Goal: Task Accomplishment & Management: Manage account settings

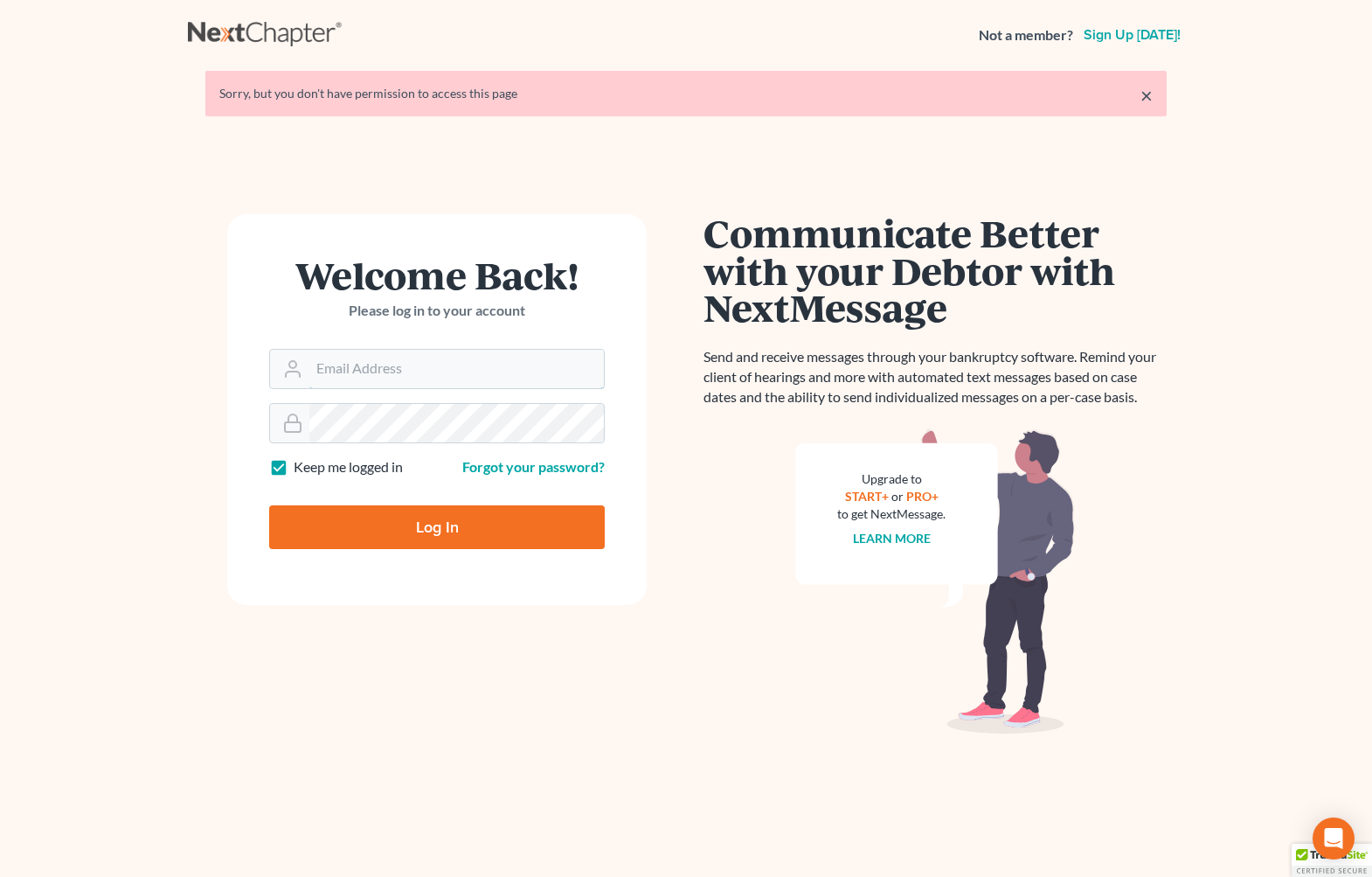
type input "[EMAIL_ADDRESS][DOMAIN_NAME]"
click at [509, 529] on input "Log In" at bounding box center [437, 527] width 335 height 44
type input "Thinking..."
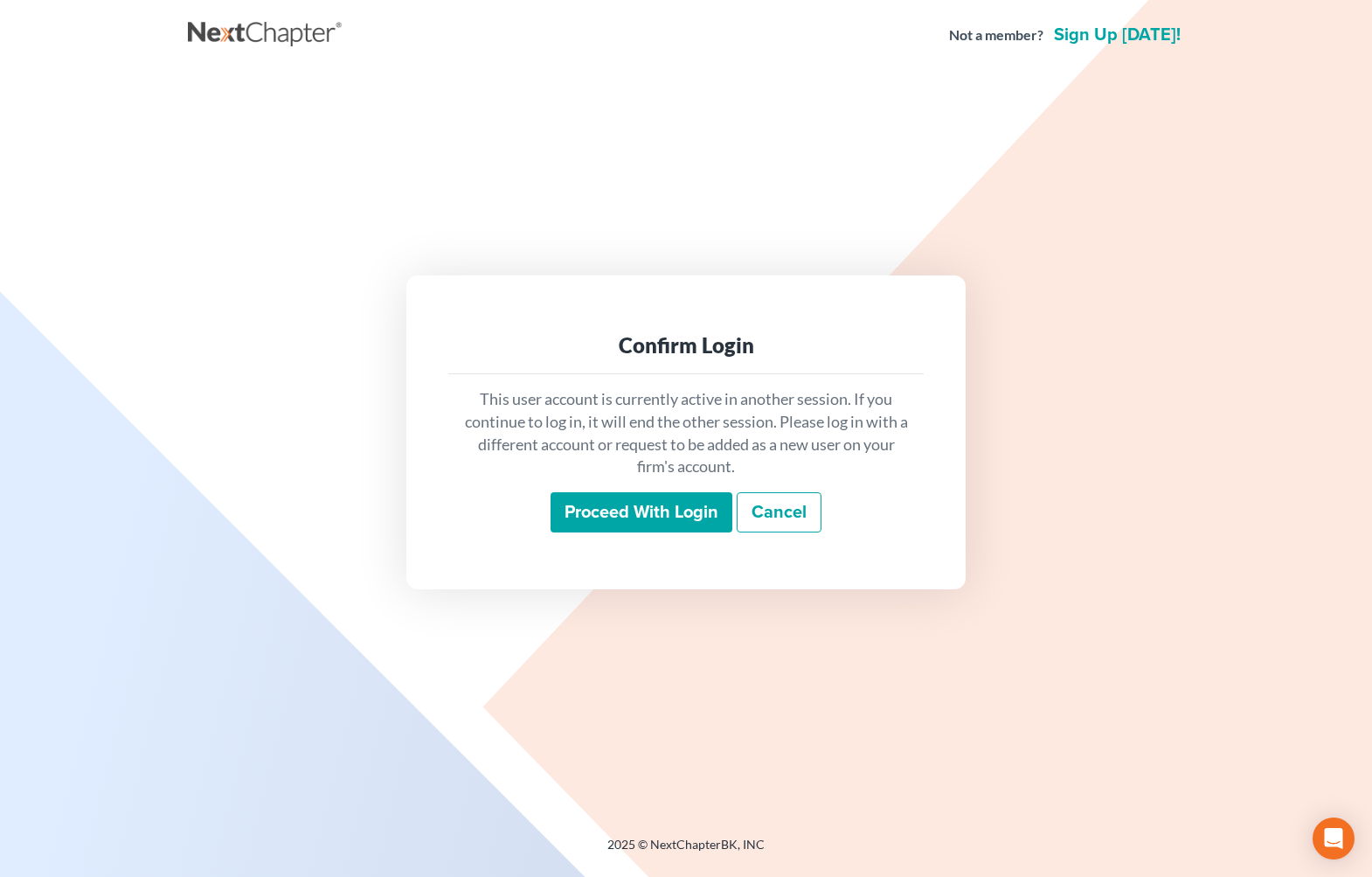
click at [643, 505] on input "Proceed with login" at bounding box center [641, 512] width 181 height 40
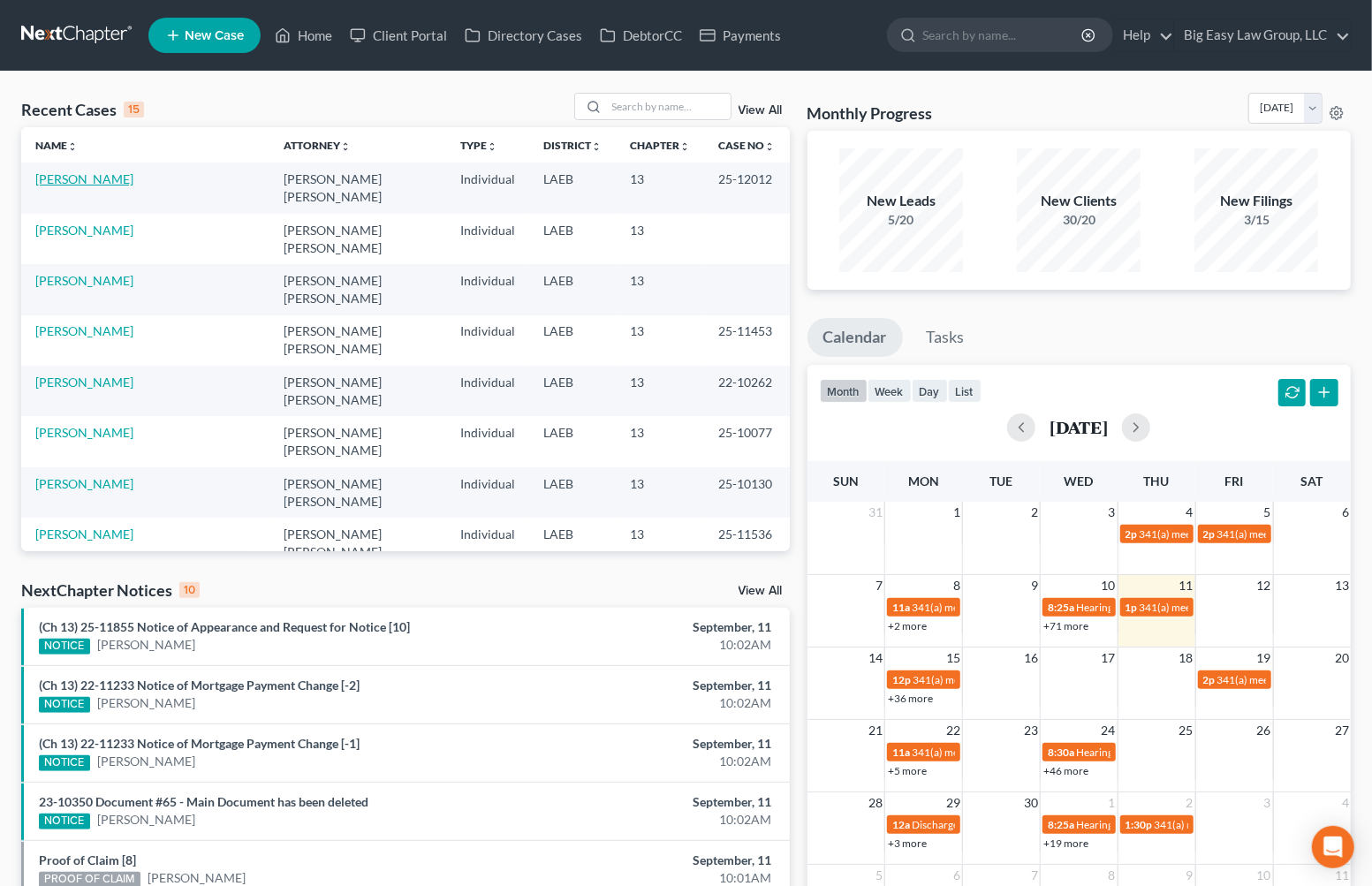
click at [114, 178] on link "[PERSON_NAME]" at bounding box center [84, 178] width 98 height 15
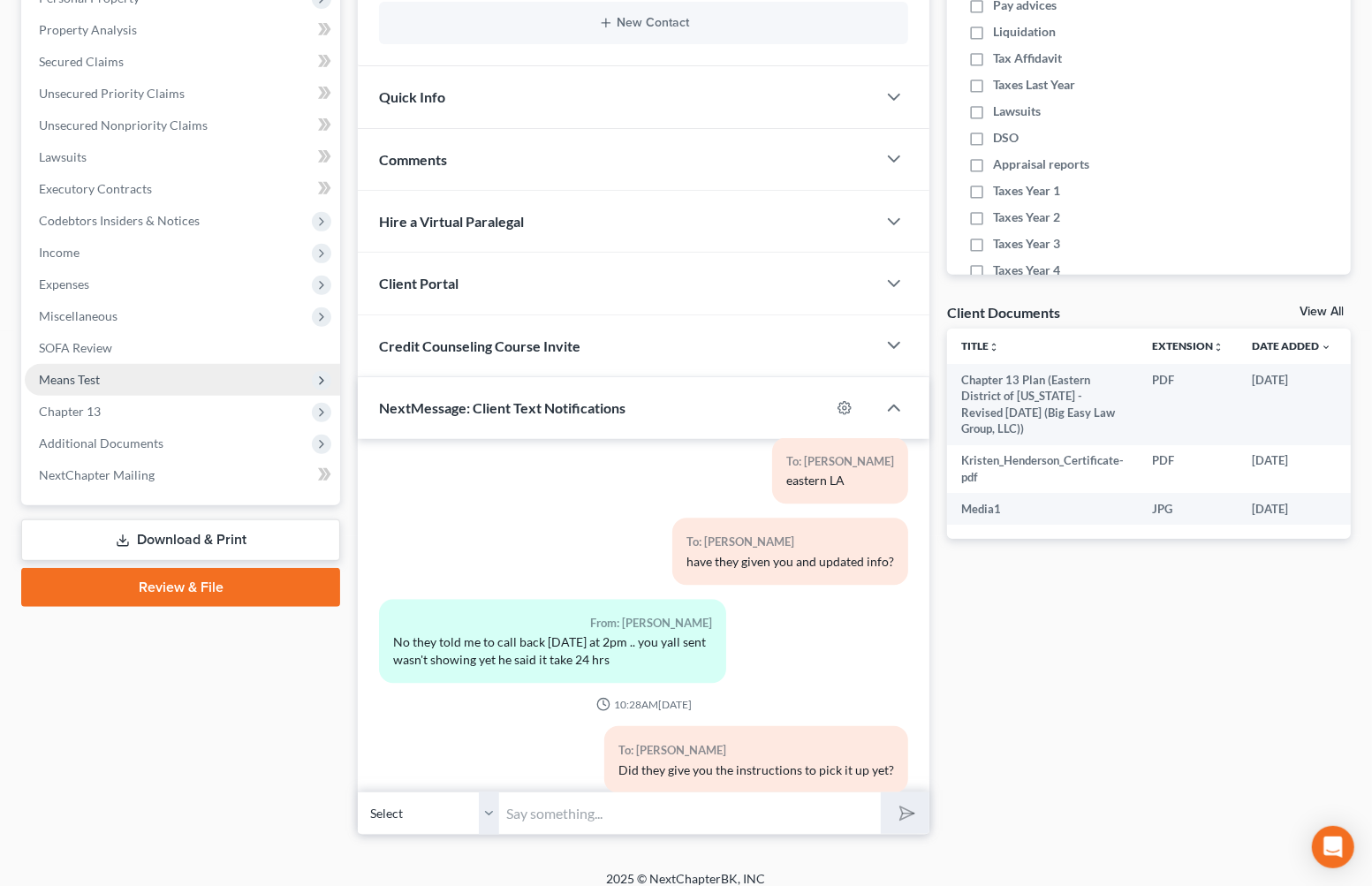
scroll to position [342, 0]
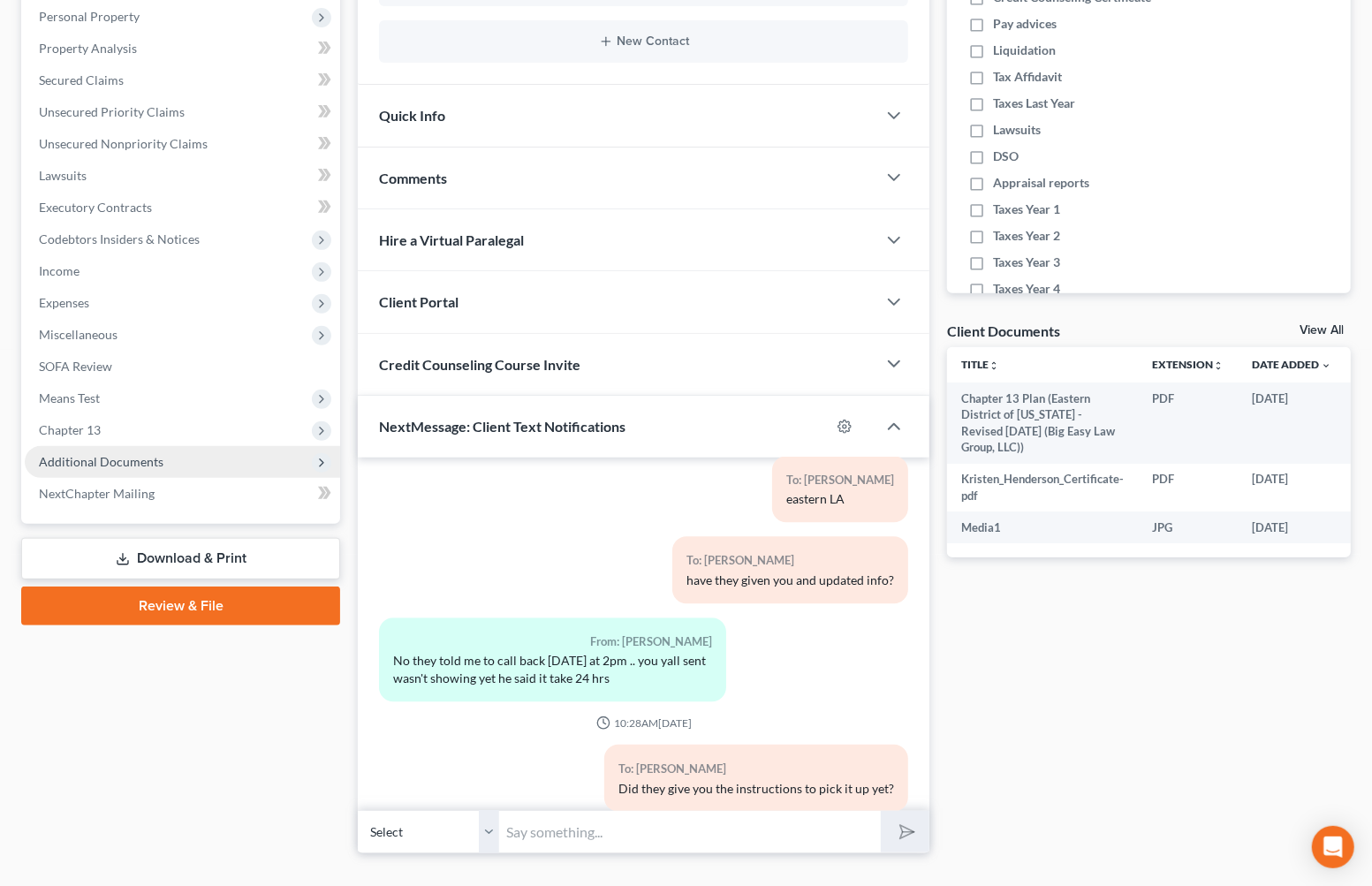
click at [202, 451] on span "Additional Documents" at bounding box center [182, 462] width 315 height 32
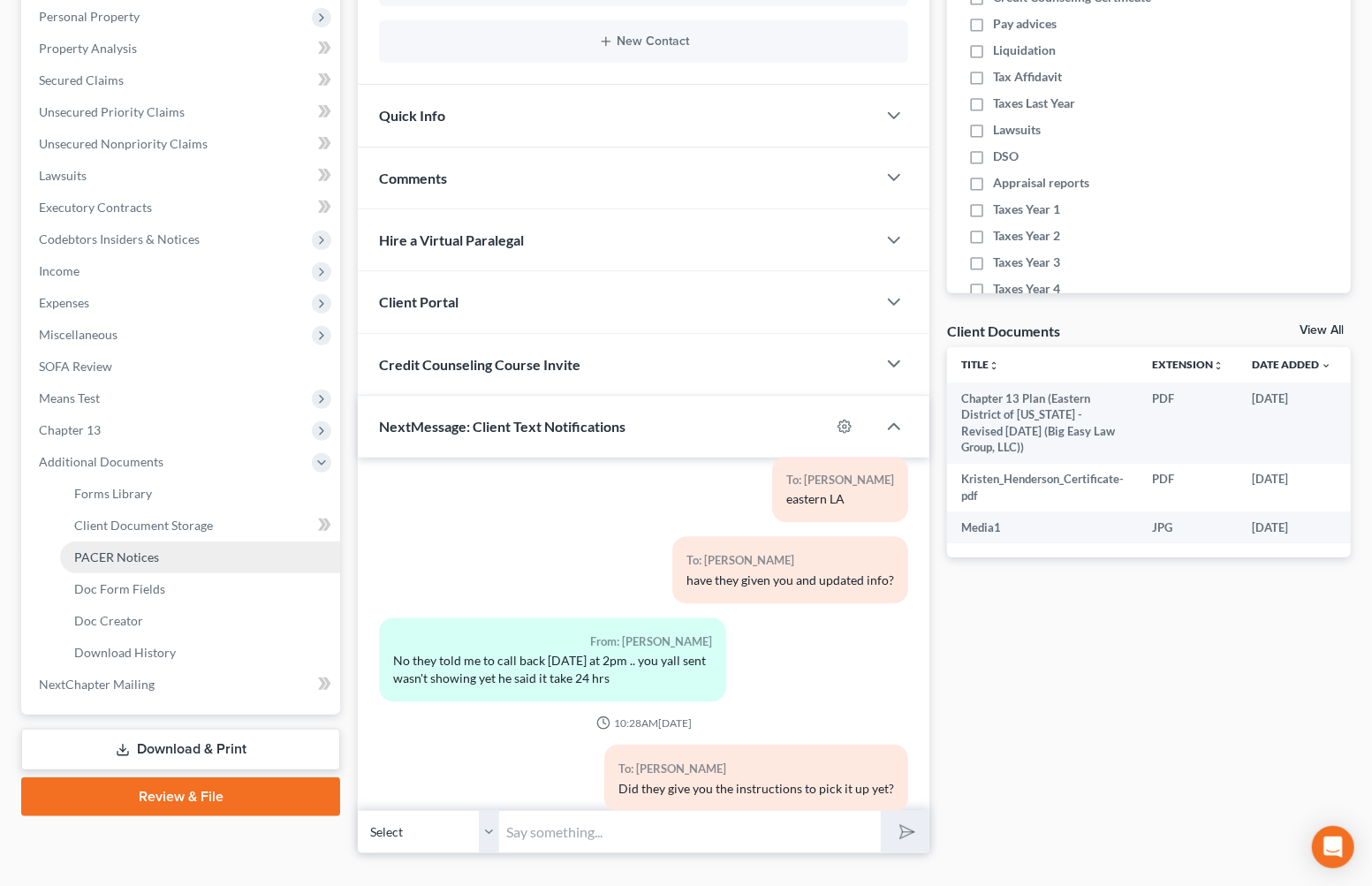
click at [191, 556] on link "PACER Notices" at bounding box center [200, 557] width 281 height 32
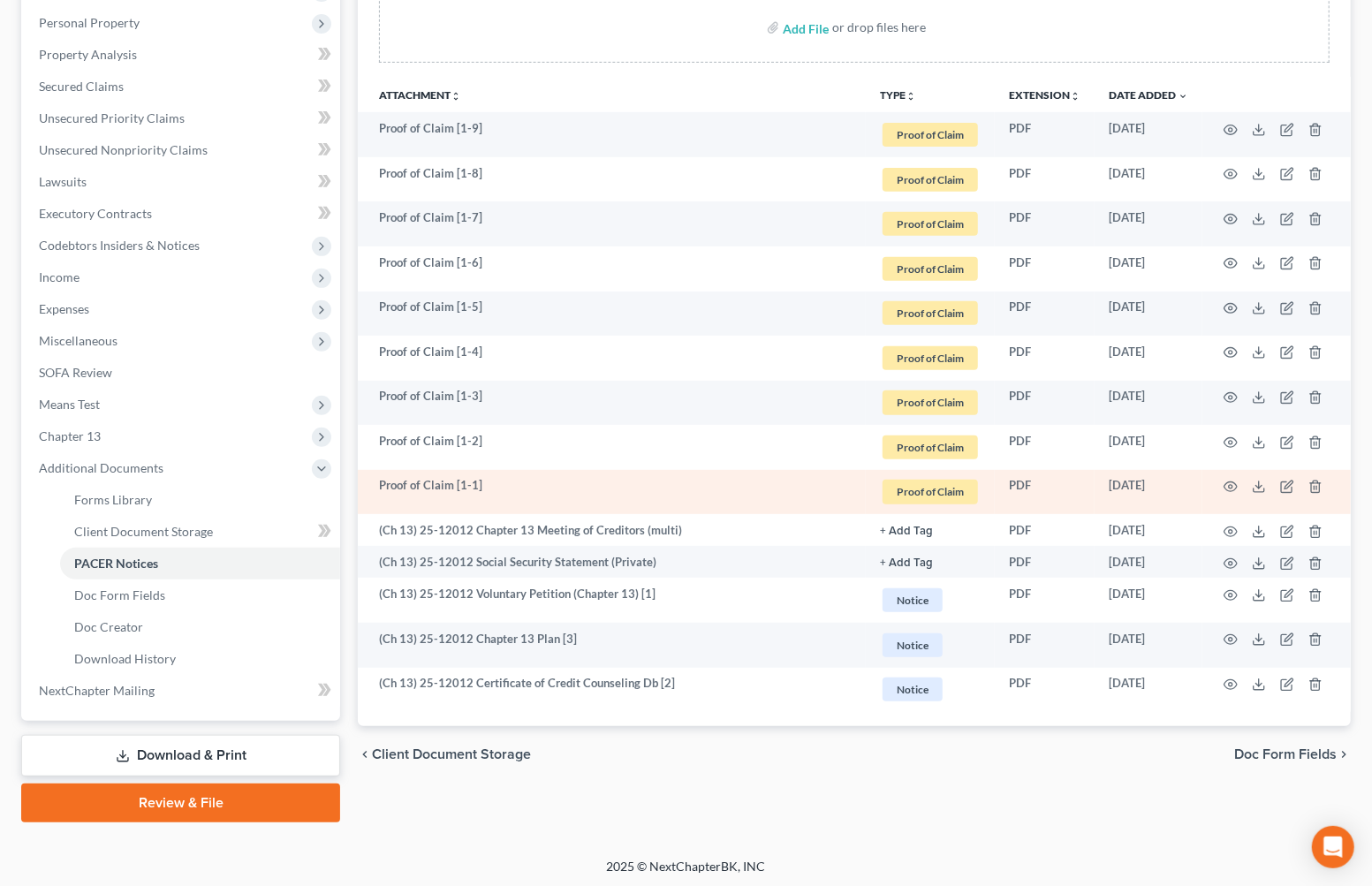
scroll to position [337, 0]
click at [1224, 486] on icon "button" at bounding box center [1230, 487] width 13 height 10
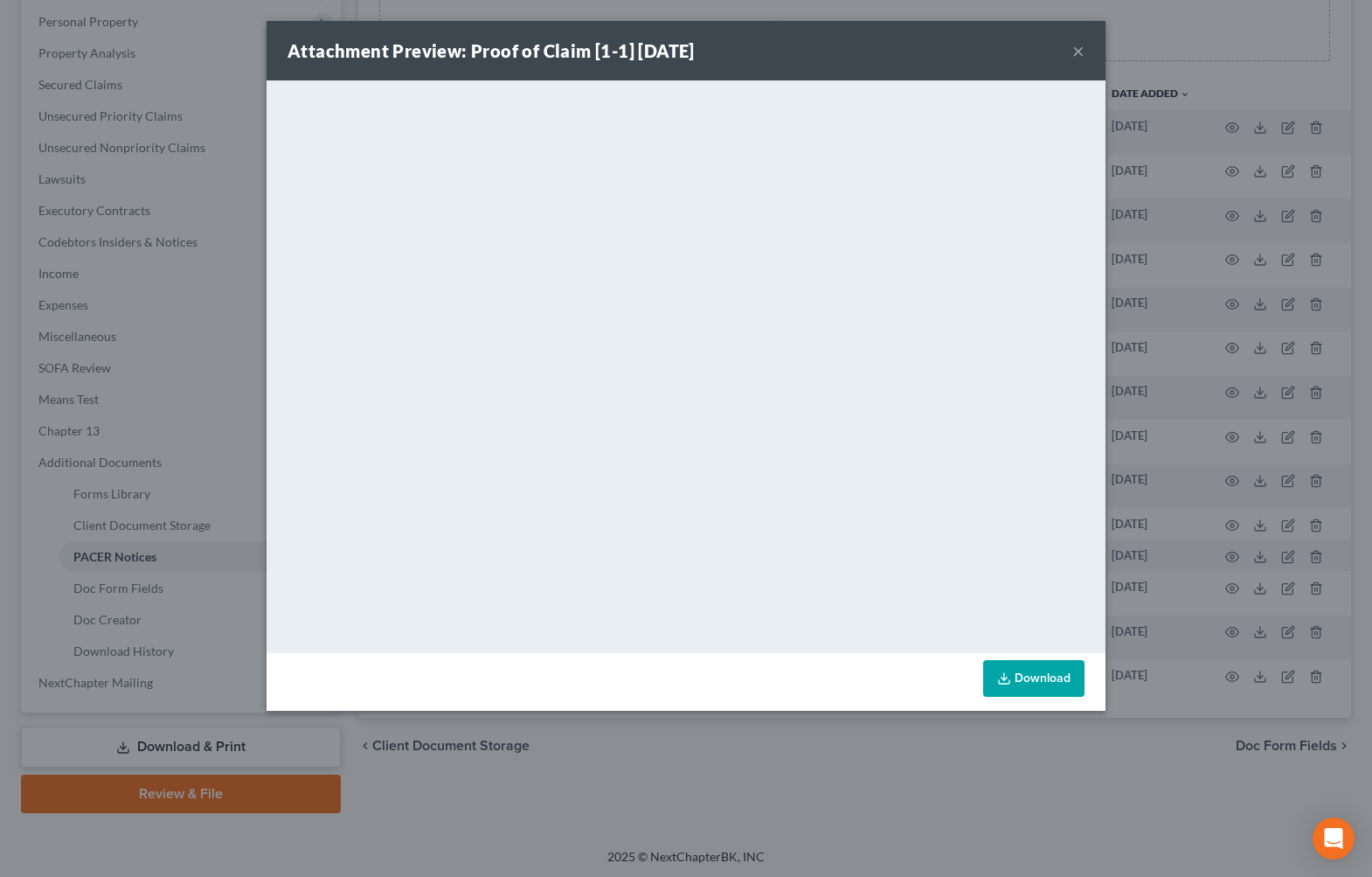
drag, startPoint x: 1081, startPoint y: 52, endPoint x: 1101, endPoint y: 41, distance: 22.8
click at [1081, 52] on button "×" at bounding box center [1079, 50] width 12 height 21
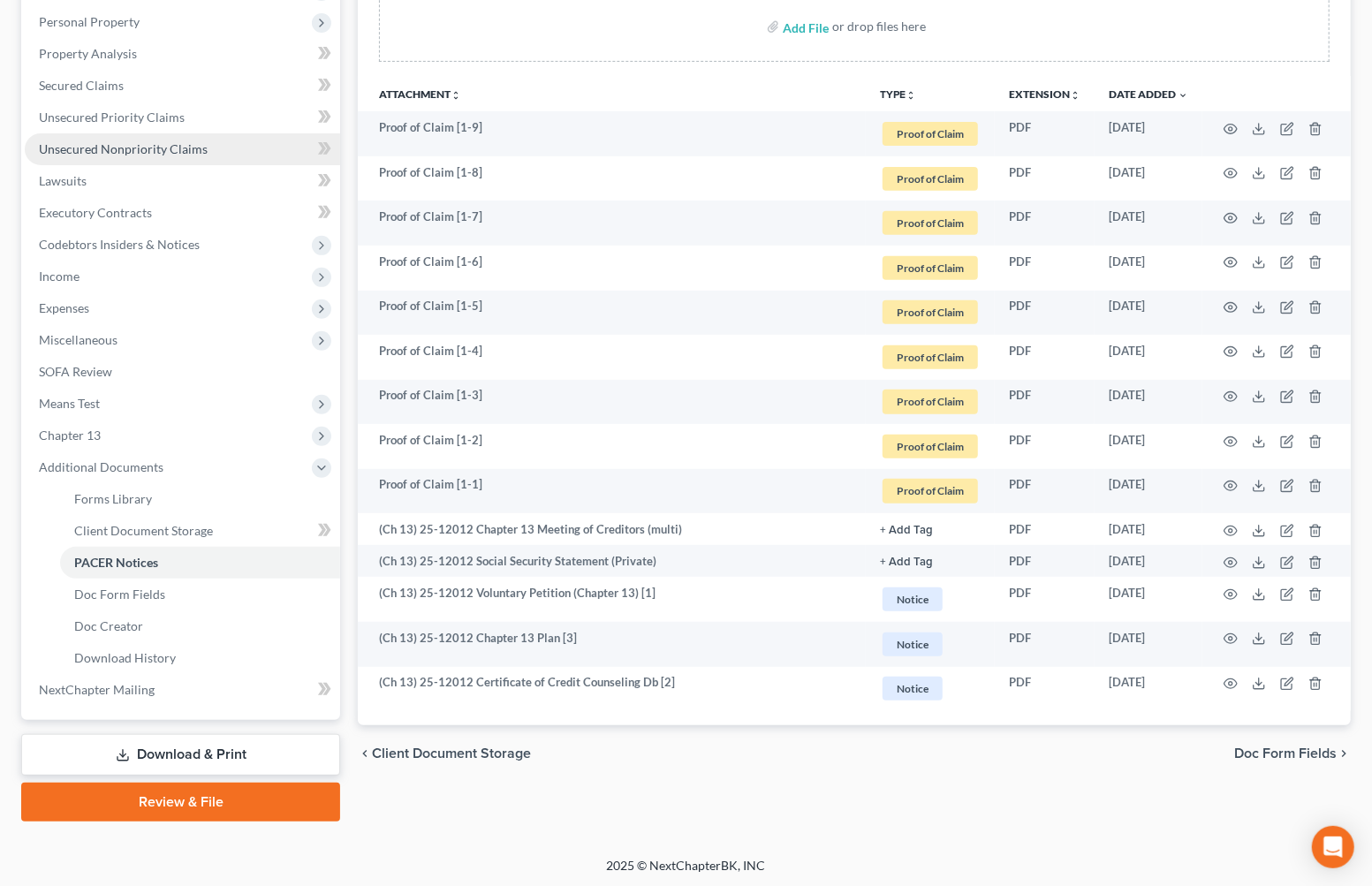
scroll to position [0, 0]
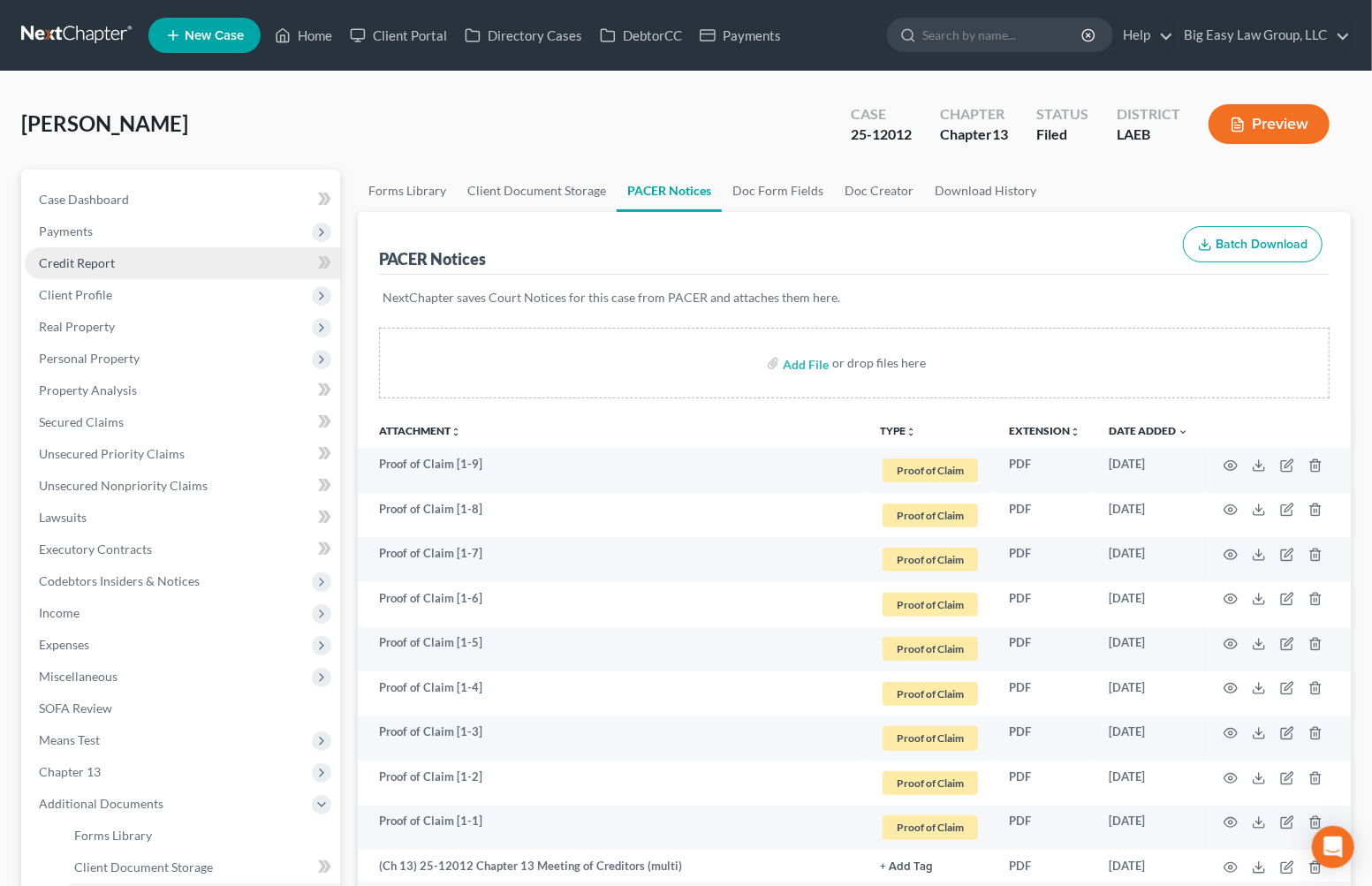
click at [131, 261] on link "Credit Report" at bounding box center [182, 264] width 315 height 32
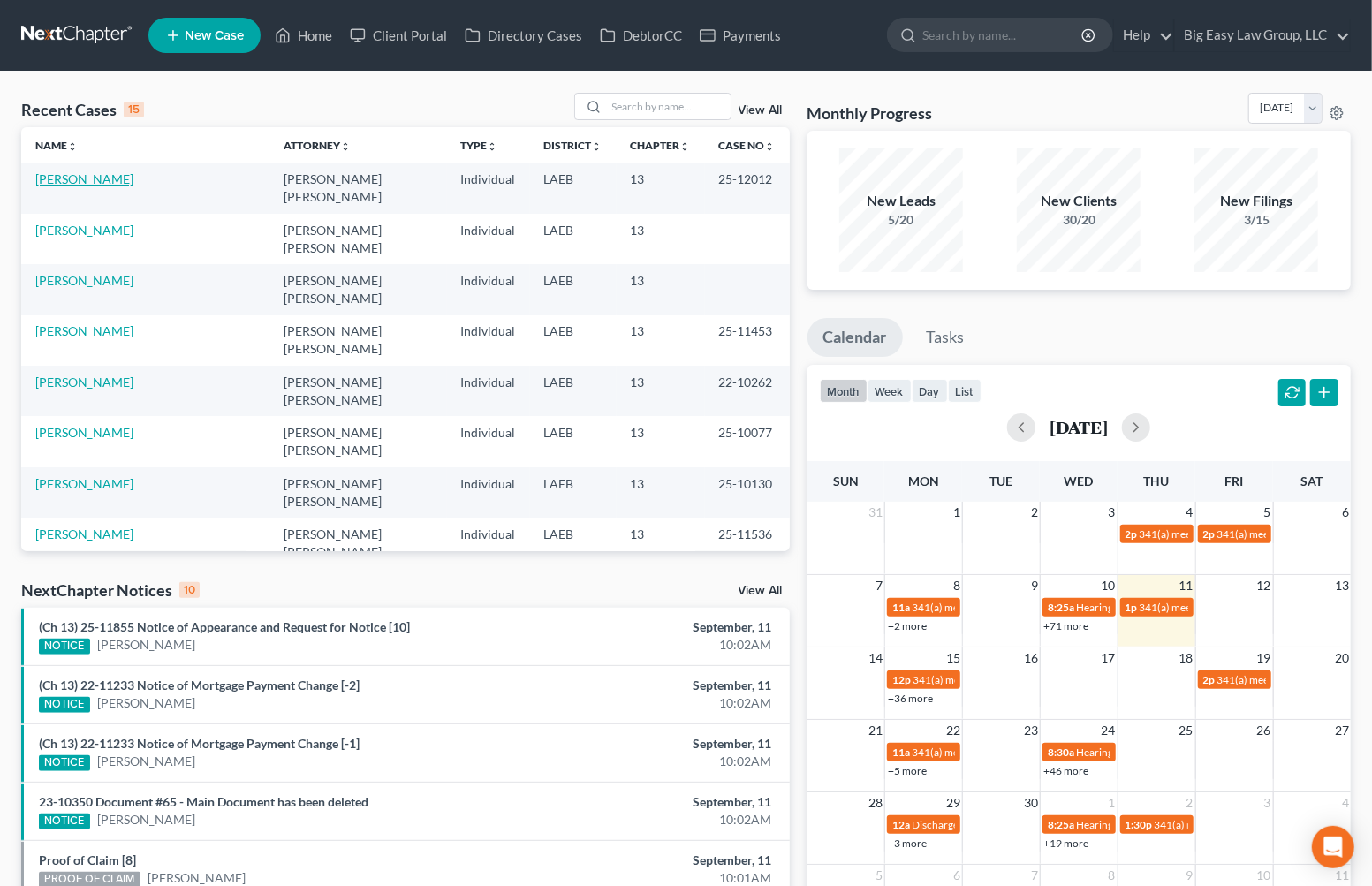
click at [102, 180] on link "[PERSON_NAME]" at bounding box center [84, 178] width 98 height 15
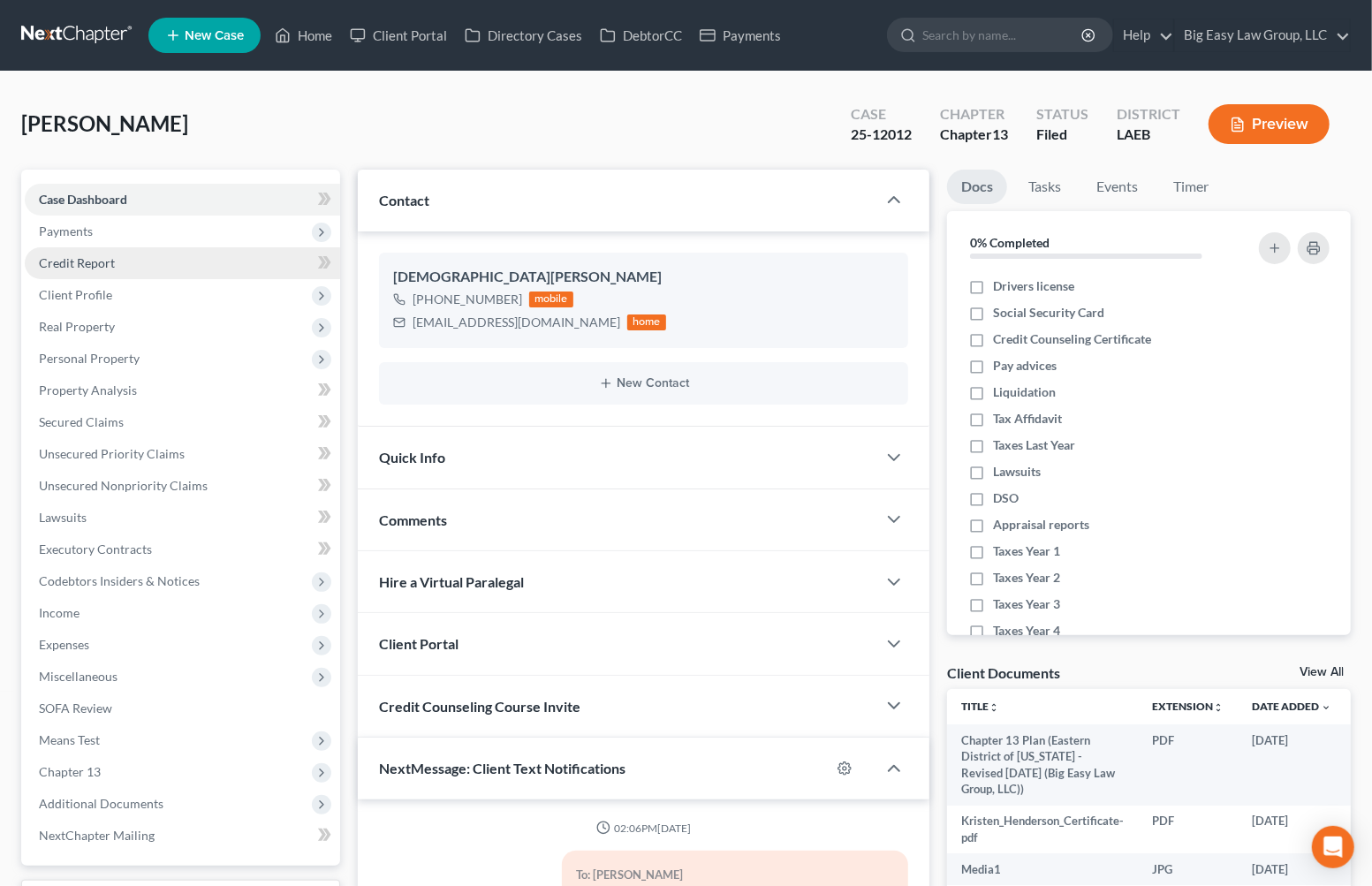
click at [104, 252] on link "Credit Report" at bounding box center [182, 264] width 315 height 32
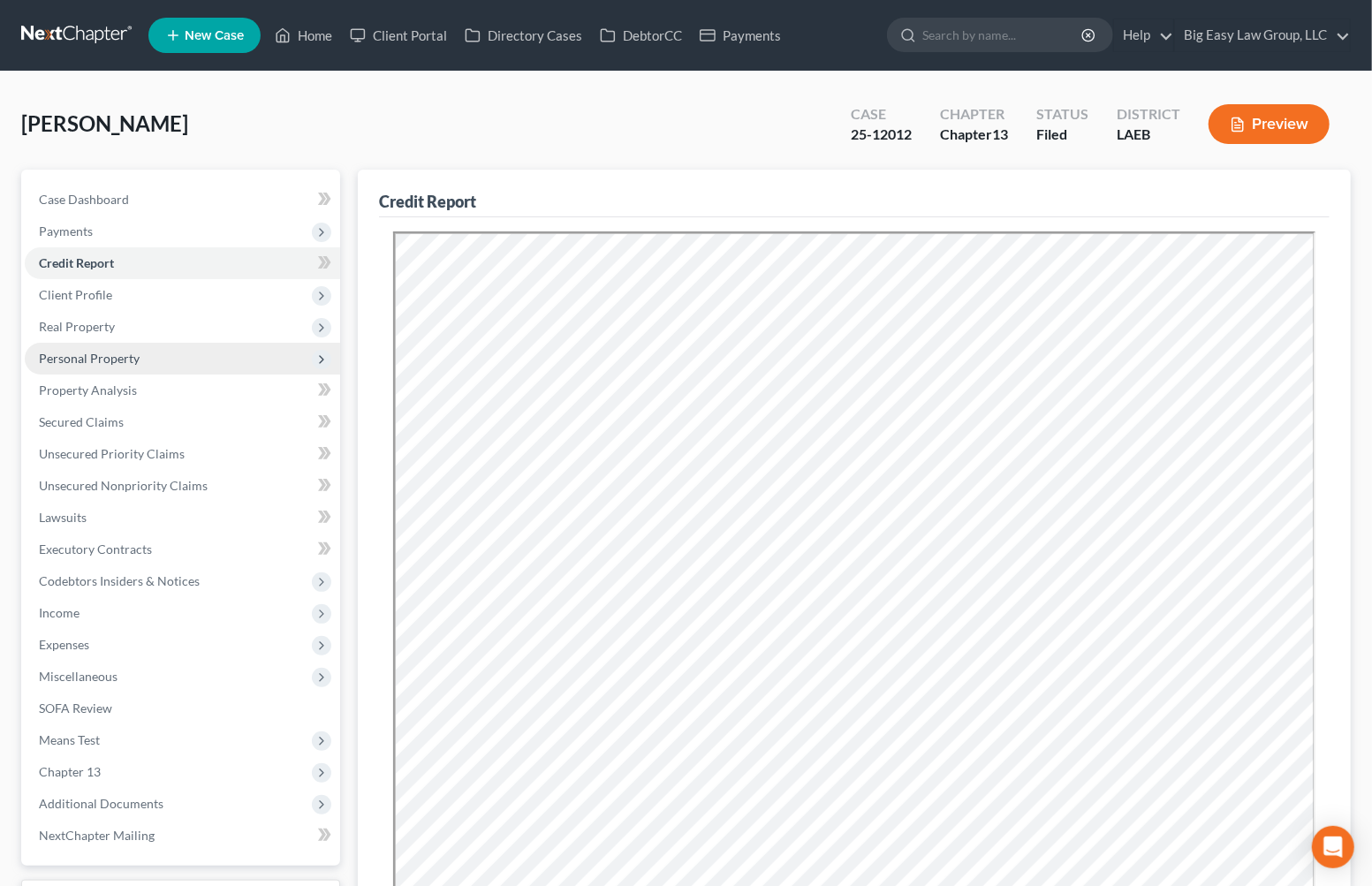
click at [128, 351] on span "Personal Property" at bounding box center [89, 358] width 101 height 15
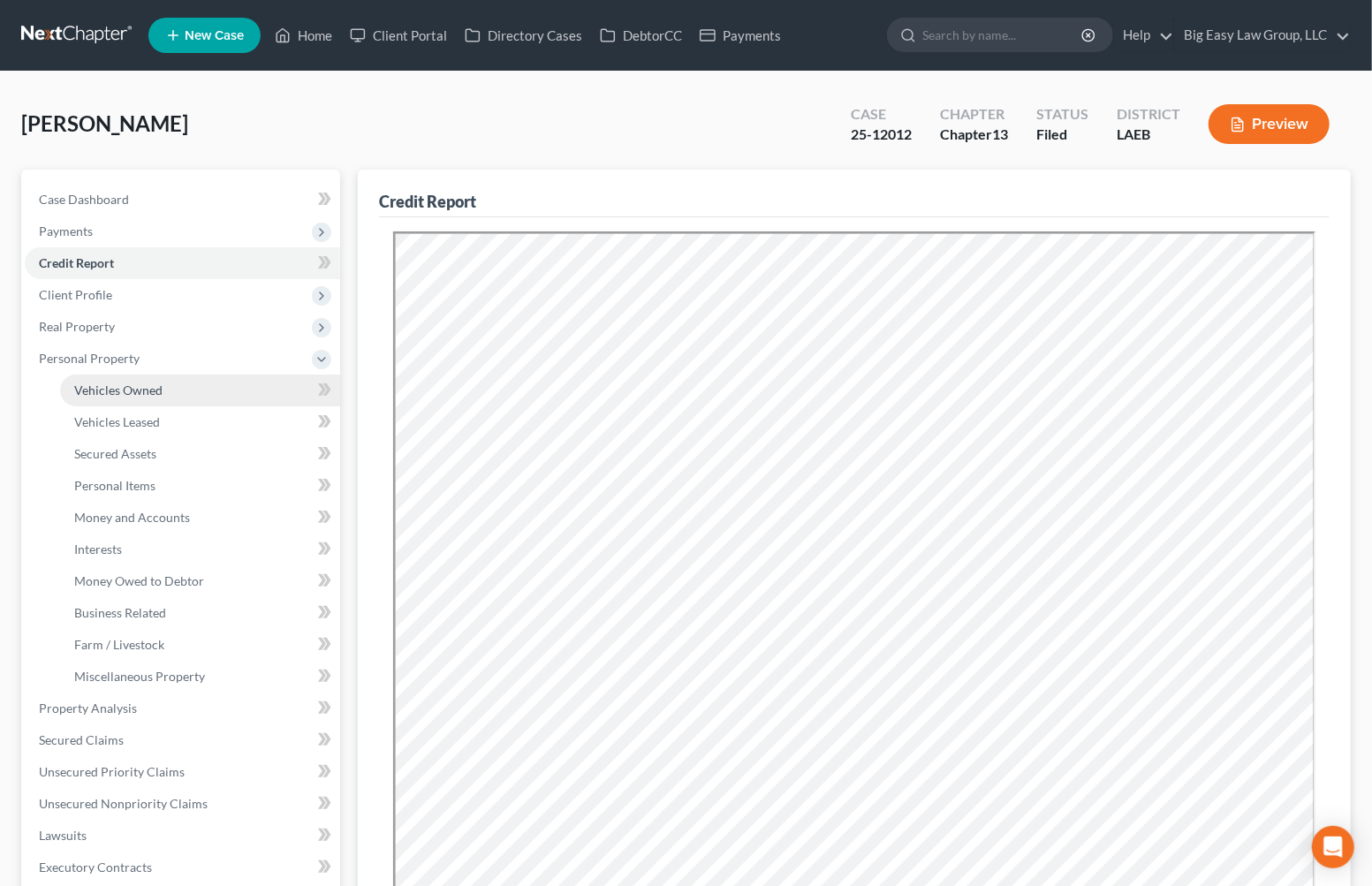
click at [157, 387] on span "Vehicles Owned" at bounding box center [118, 389] width 88 height 15
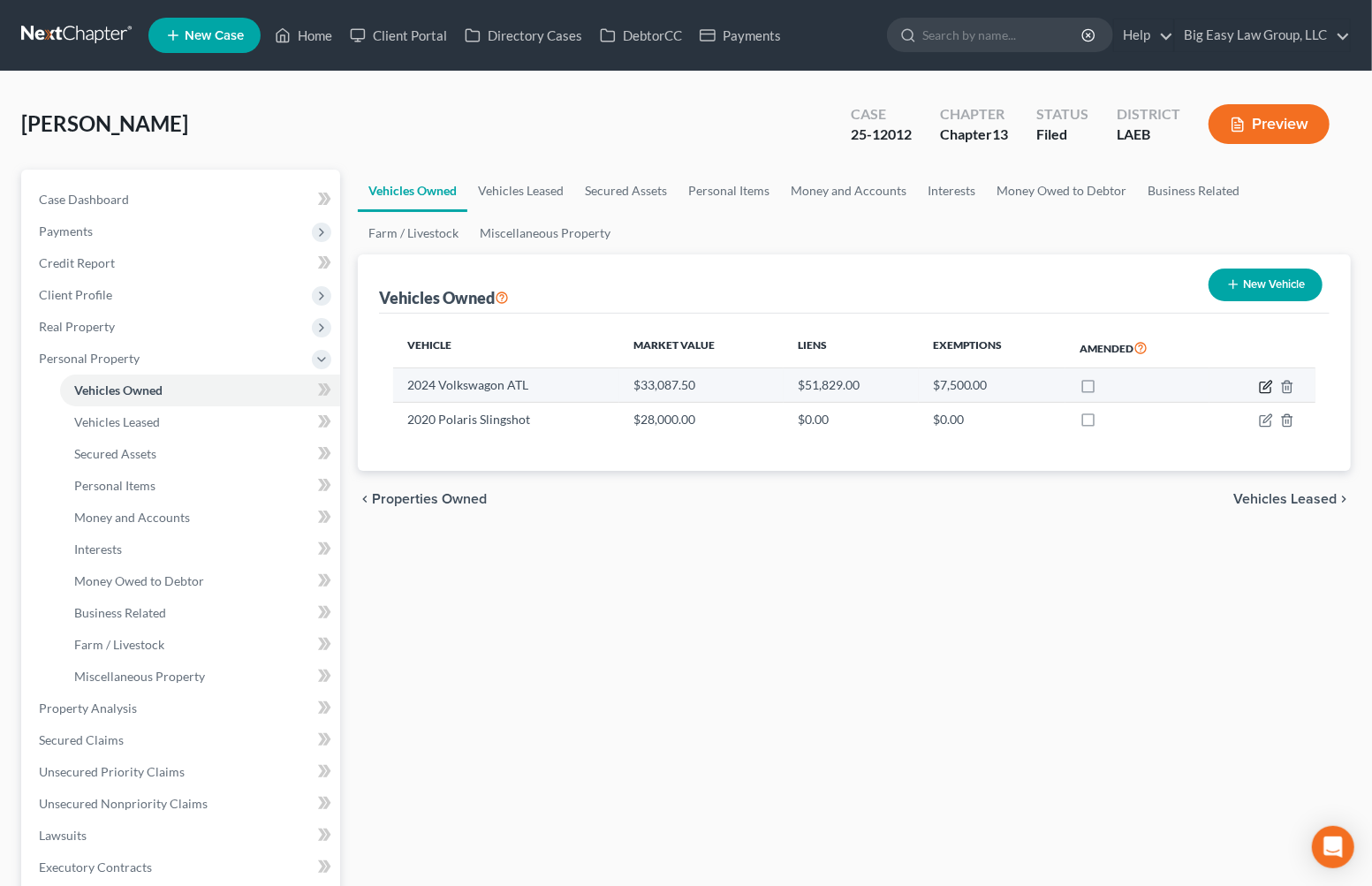
drag, startPoint x: 1264, startPoint y: 386, endPoint x: 1226, endPoint y: 398, distance: 39.8
click at [1264, 385] on icon "button" at bounding box center [1268, 385] width 8 height 8
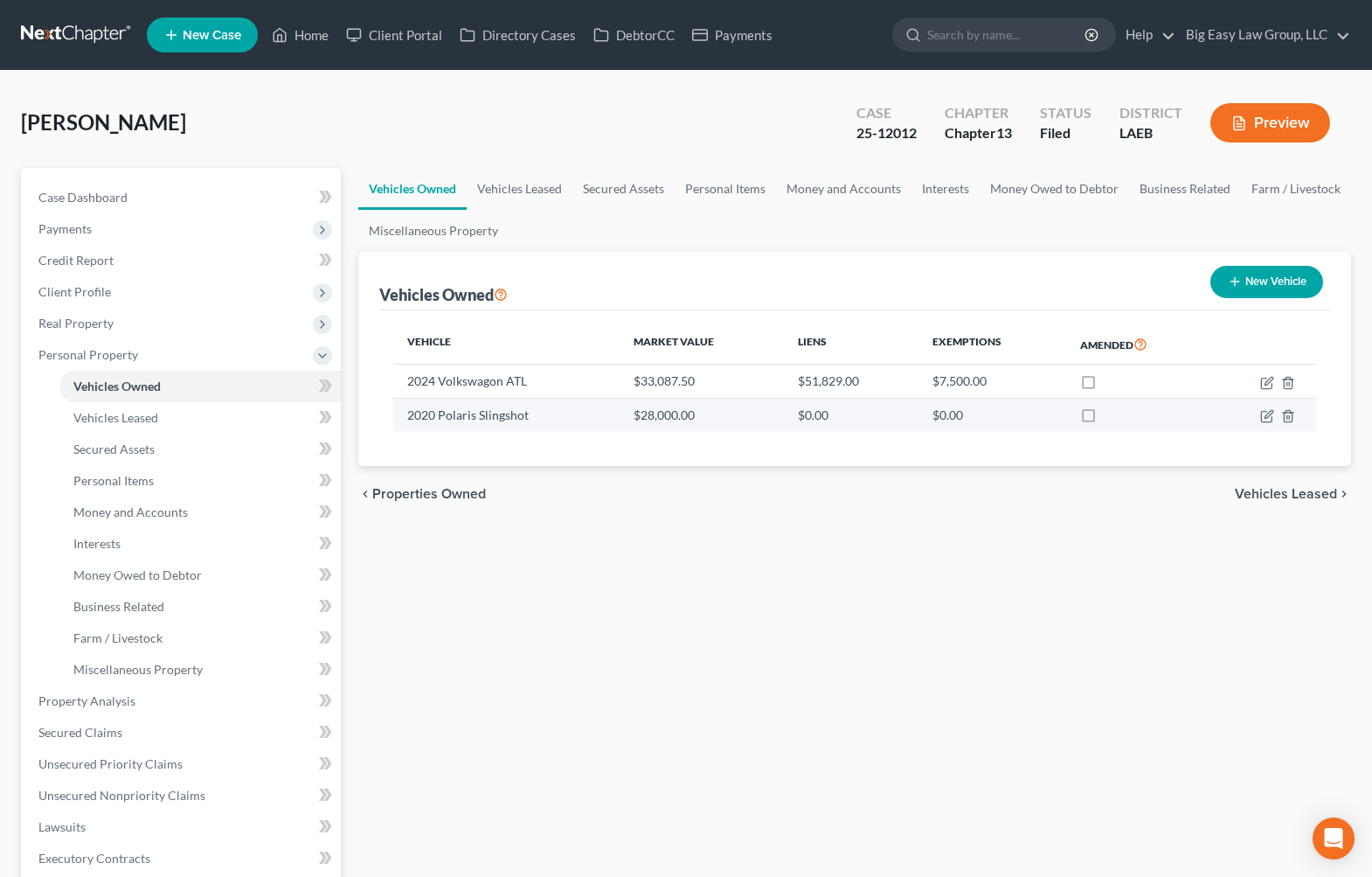
select select "0"
select select "2"
select select "1"
select select "0"
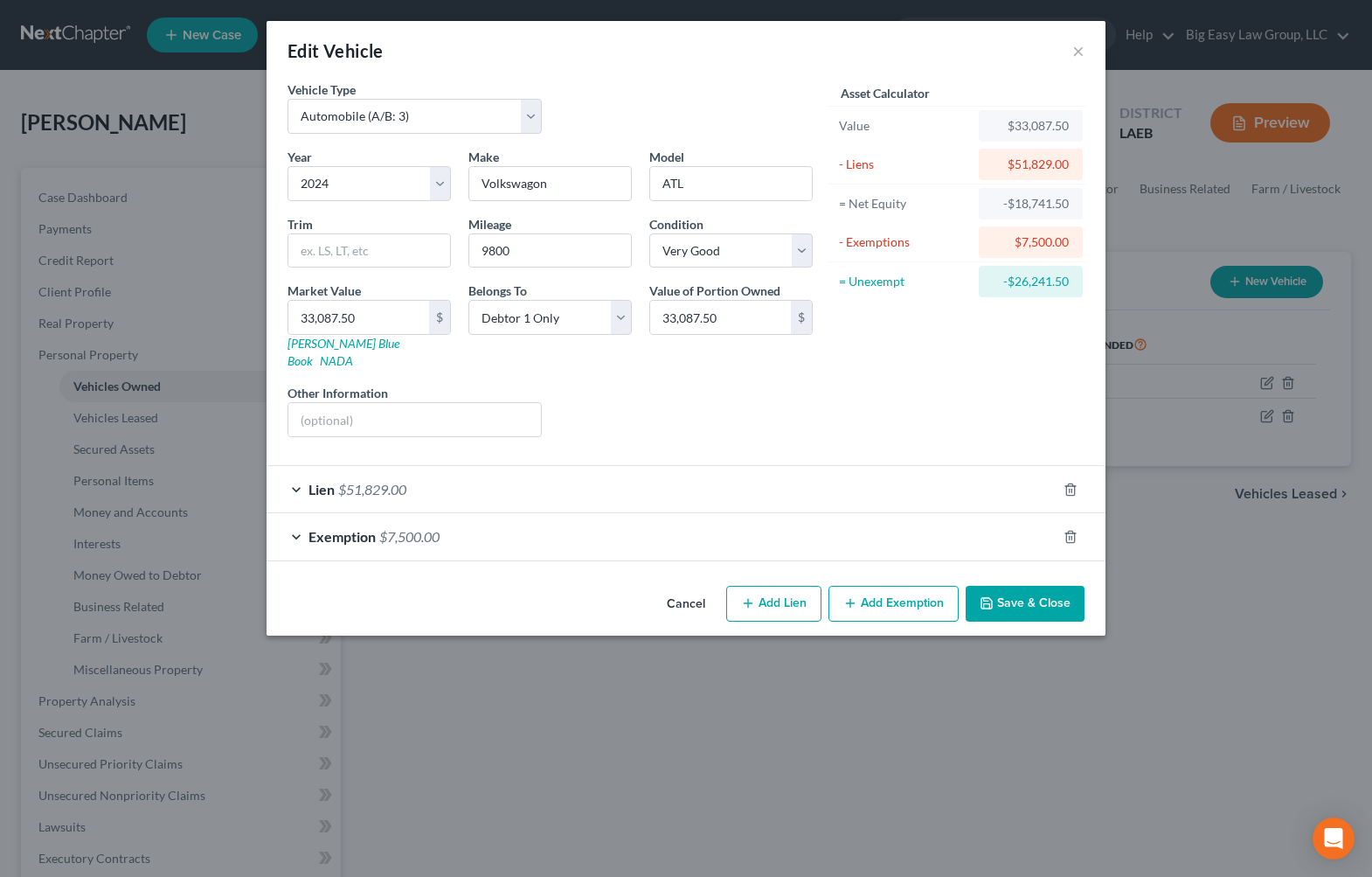
click at [1090, 43] on div "Edit Vehicle ×" at bounding box center [686, 50] width 839 height 60
click at [1080, 48] on button "×" at bounding box center [1079, 50] width 12 height 21
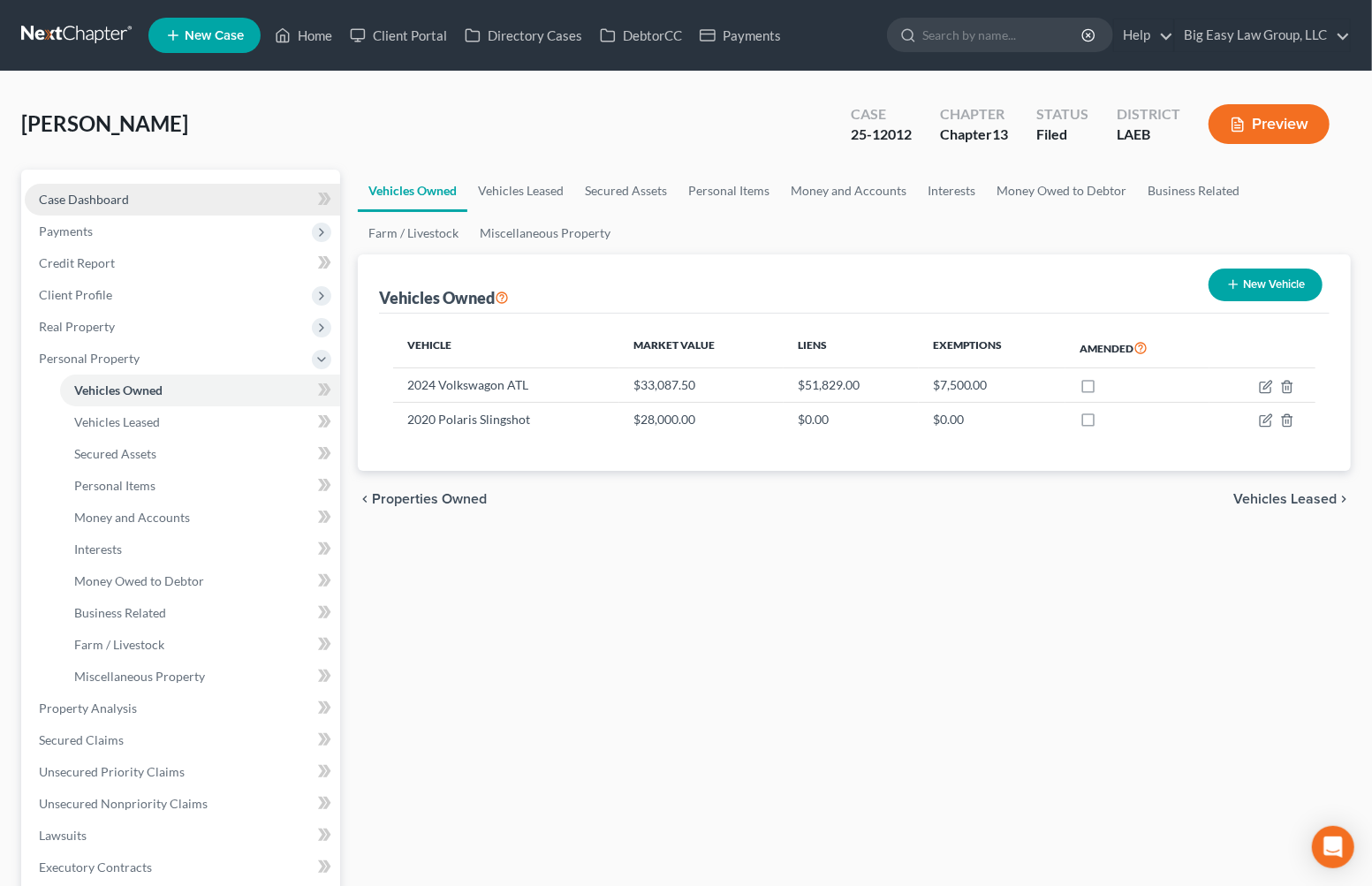
click at [142, 201] on link "Case Dashboard" at bounding box center [182, 199] width 315 height 32
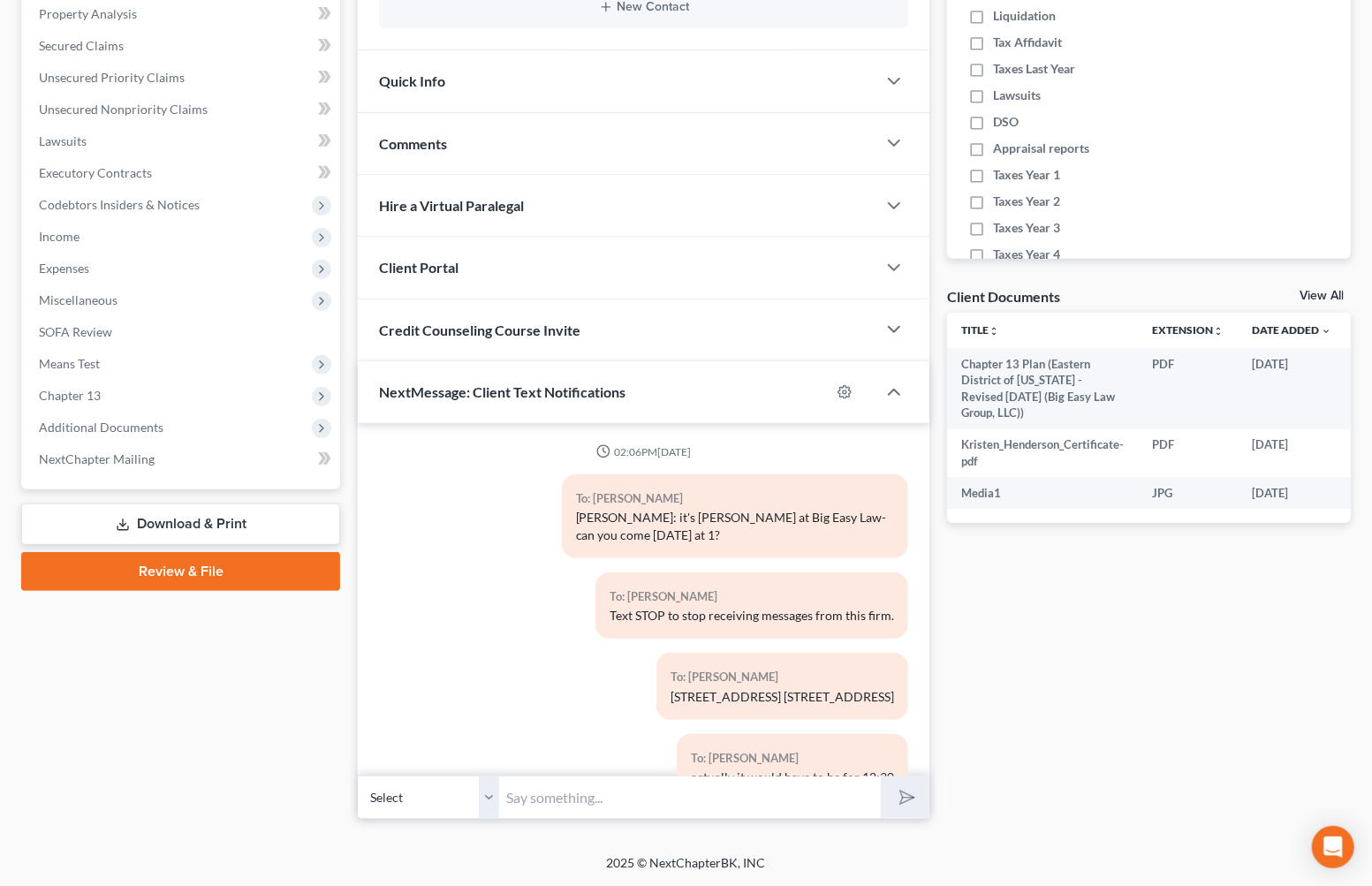
scroll to position [3195, 0]
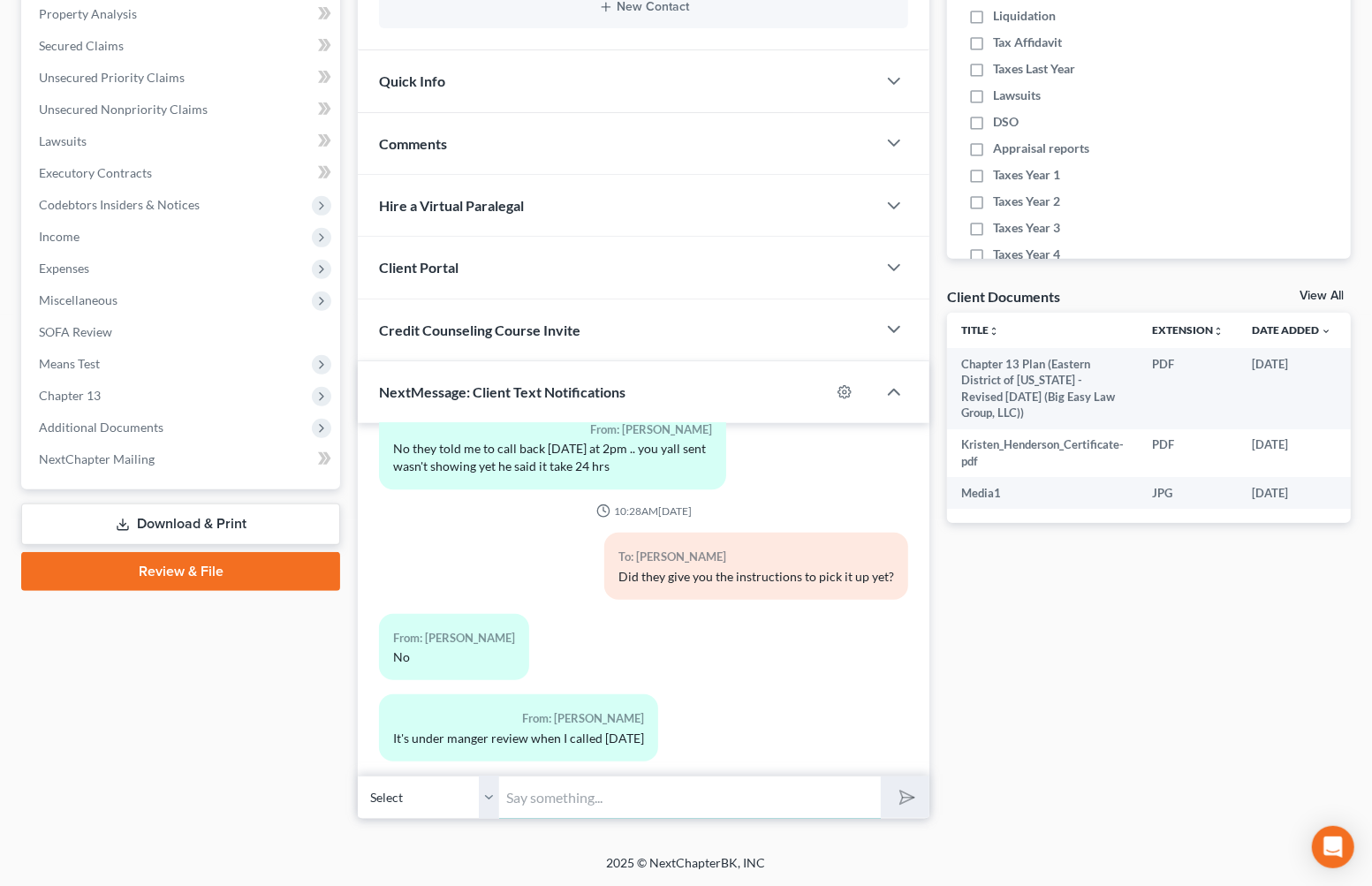
drag, startPoint x: 587, startPoint y: 808, endPoint x: 695, endPoint y: 776, distance: 112.6
click at [587, 808] on input "text" at bounding box center [690, 798] width 382 height 44
click at [756, 793] on input "text" at bounding box center [690, 798] width 382 height 44
type input "This is Jenny - the vehicle is in Hattiesburg - do you want to go get it from t…"
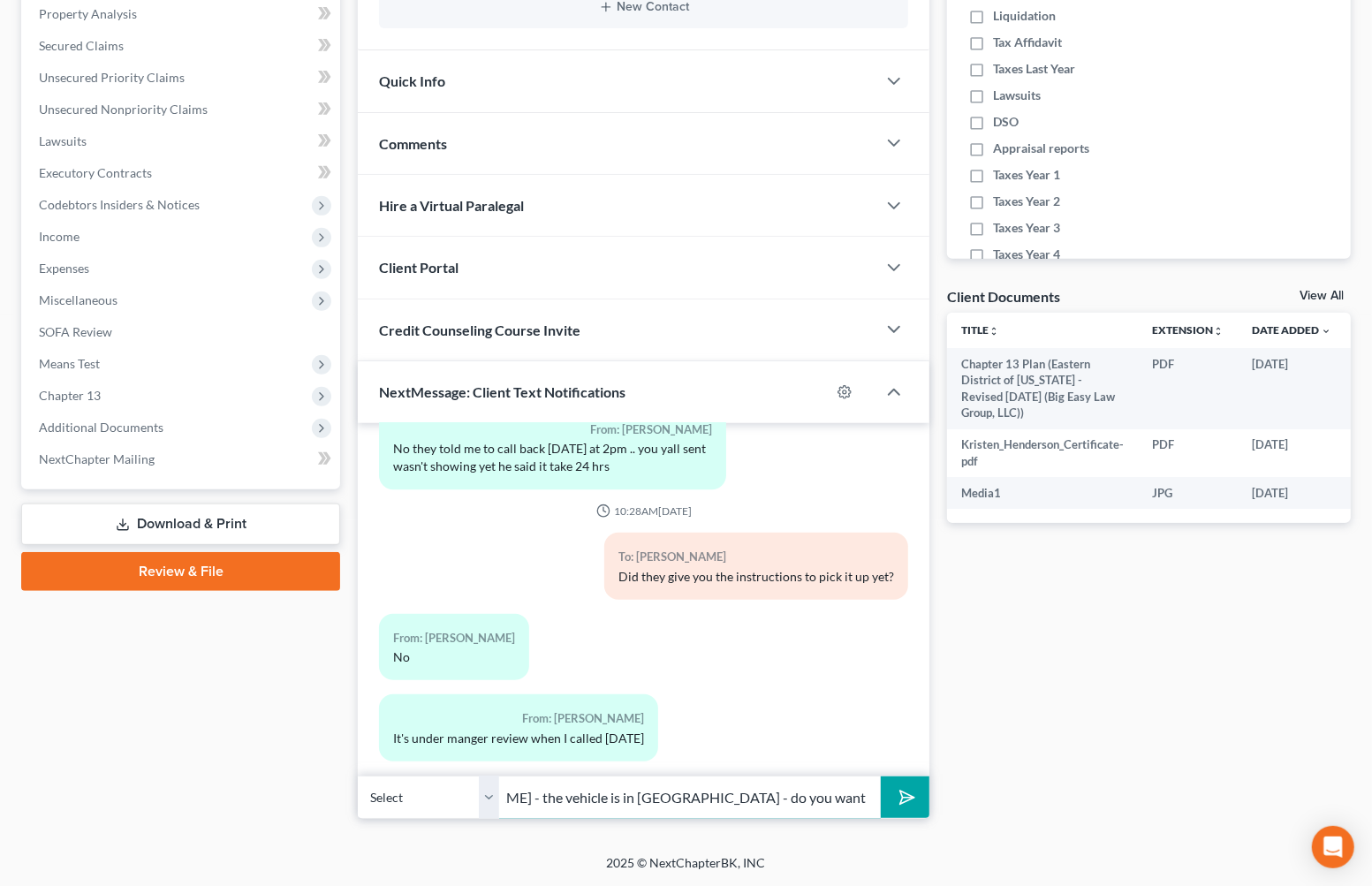
click at [881, 776] on button "submit" at bounding box center [905, 797] width 49 height 42
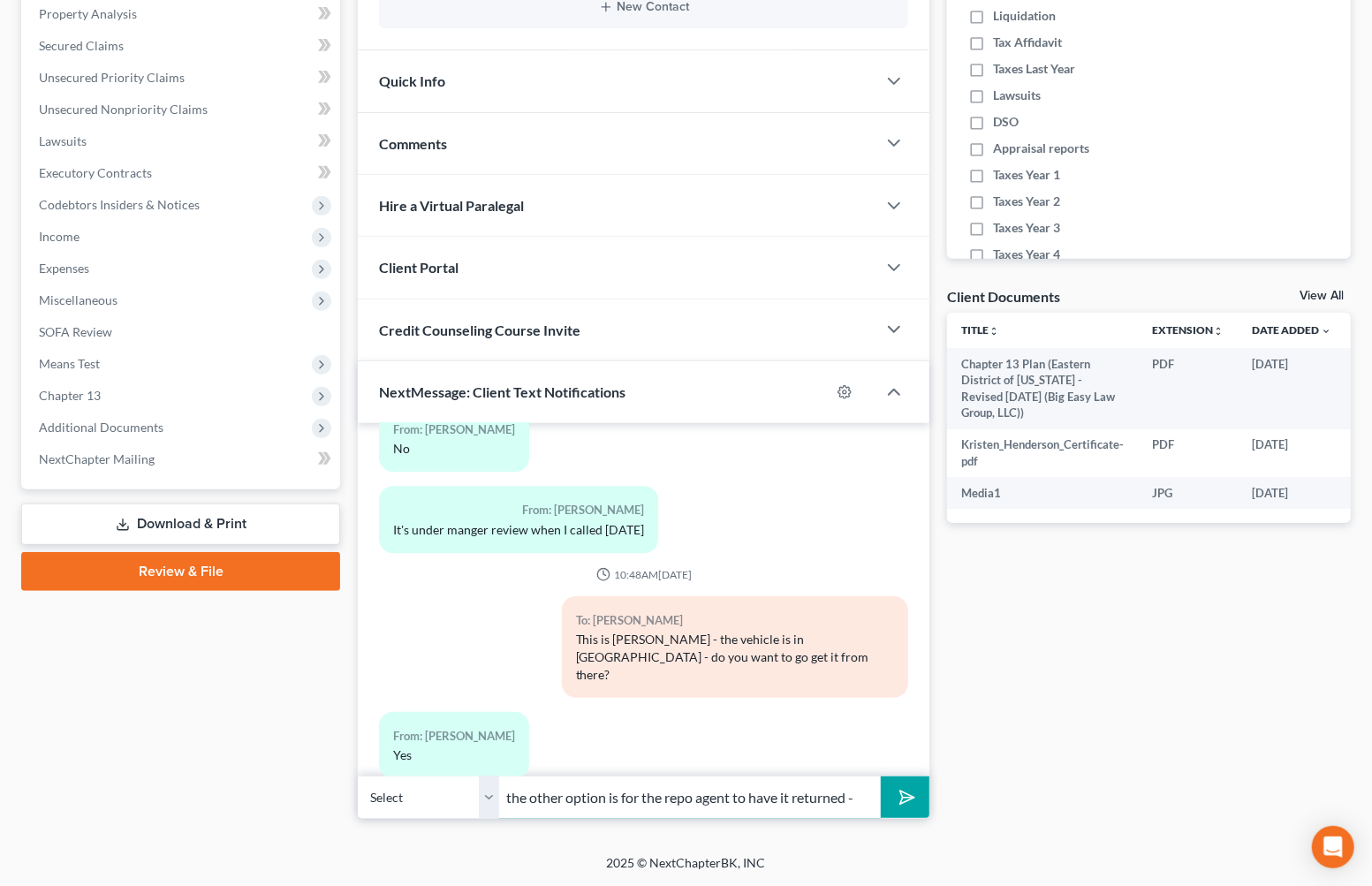
scroll to position [0, 0]
type input "t"
type input "OK - she is going to update the release so that you can go get it -- when will …"
click at [881, 776] on button "submit" at bounding box center [905, 797] width 49 height 42
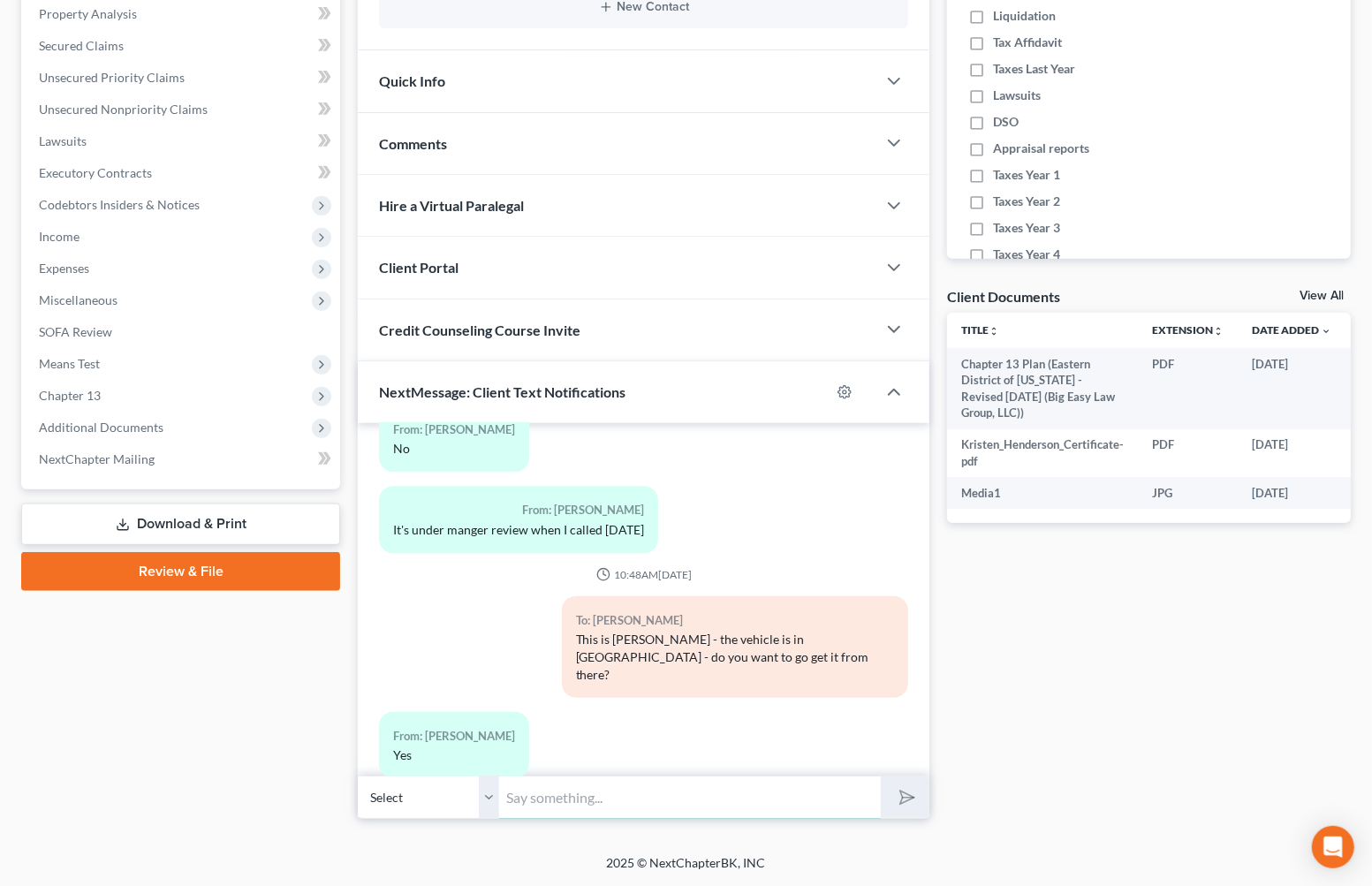
scroll to position [0, 0]
type input "("
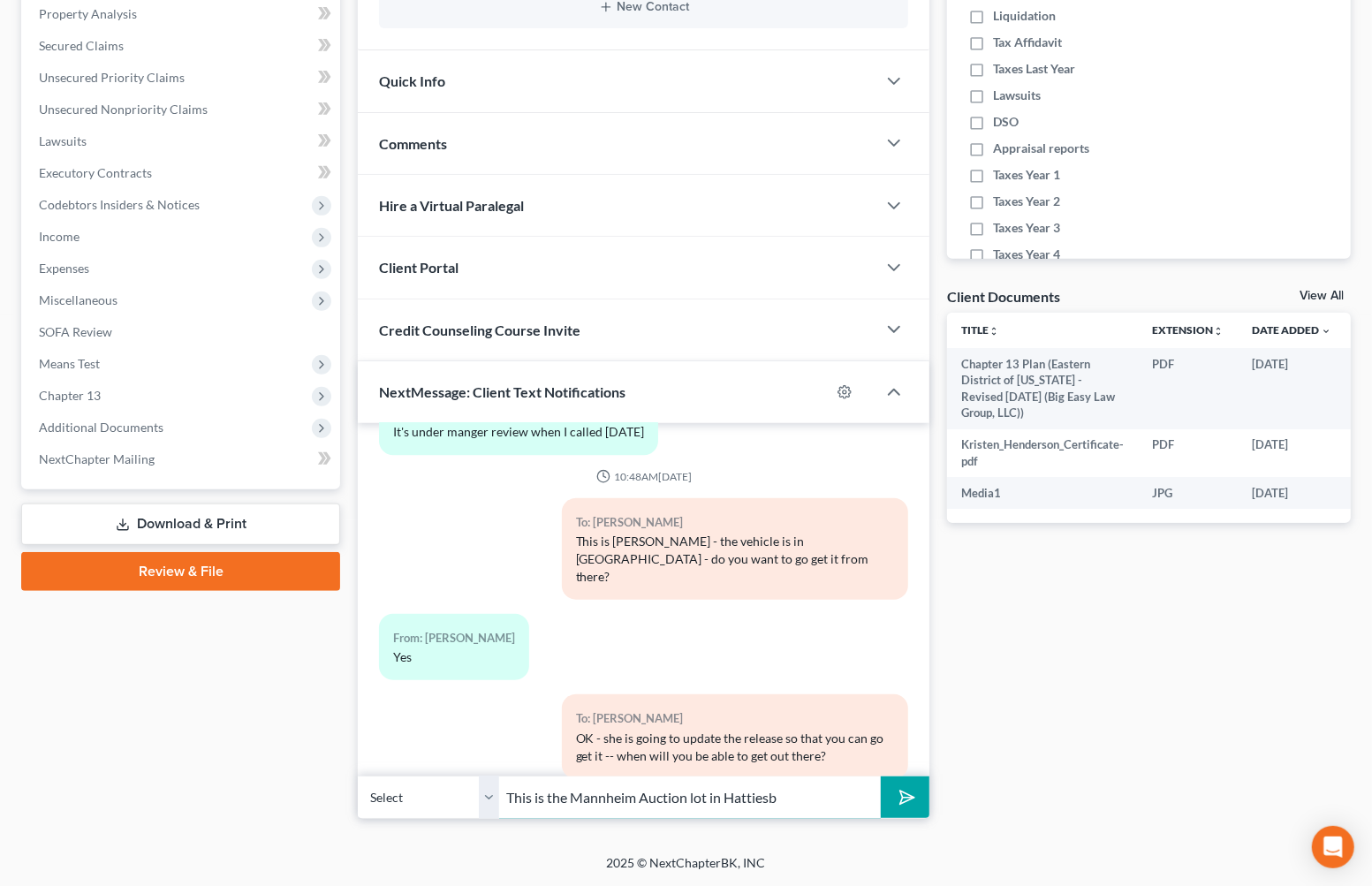
scroll to position [3582, 0]
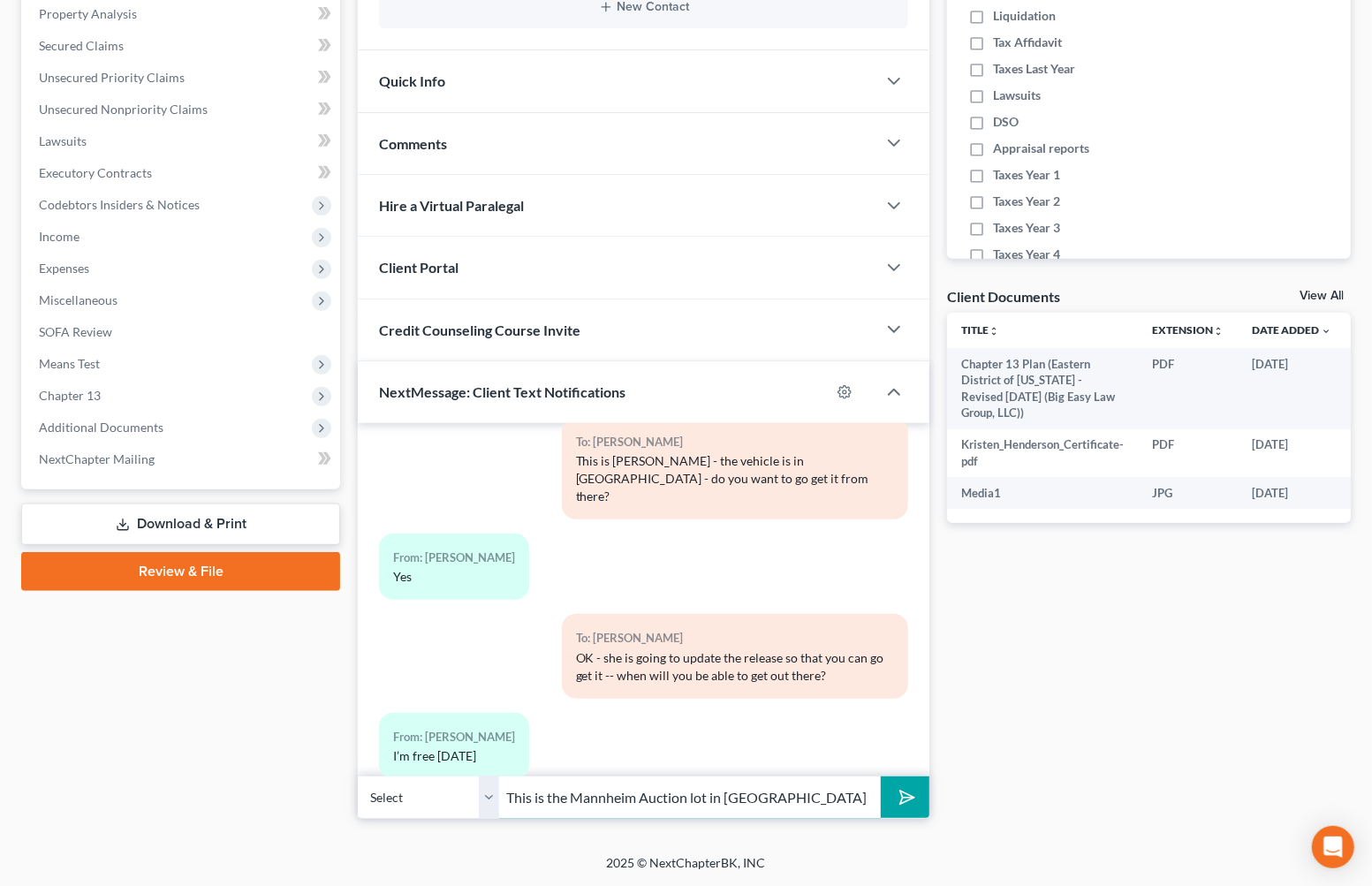
type input "This is the Mannheim Auction lot in Hattiesburg"
click at [881, 776] on button "submit" at bounding box center [905, 797] width 49 height 42
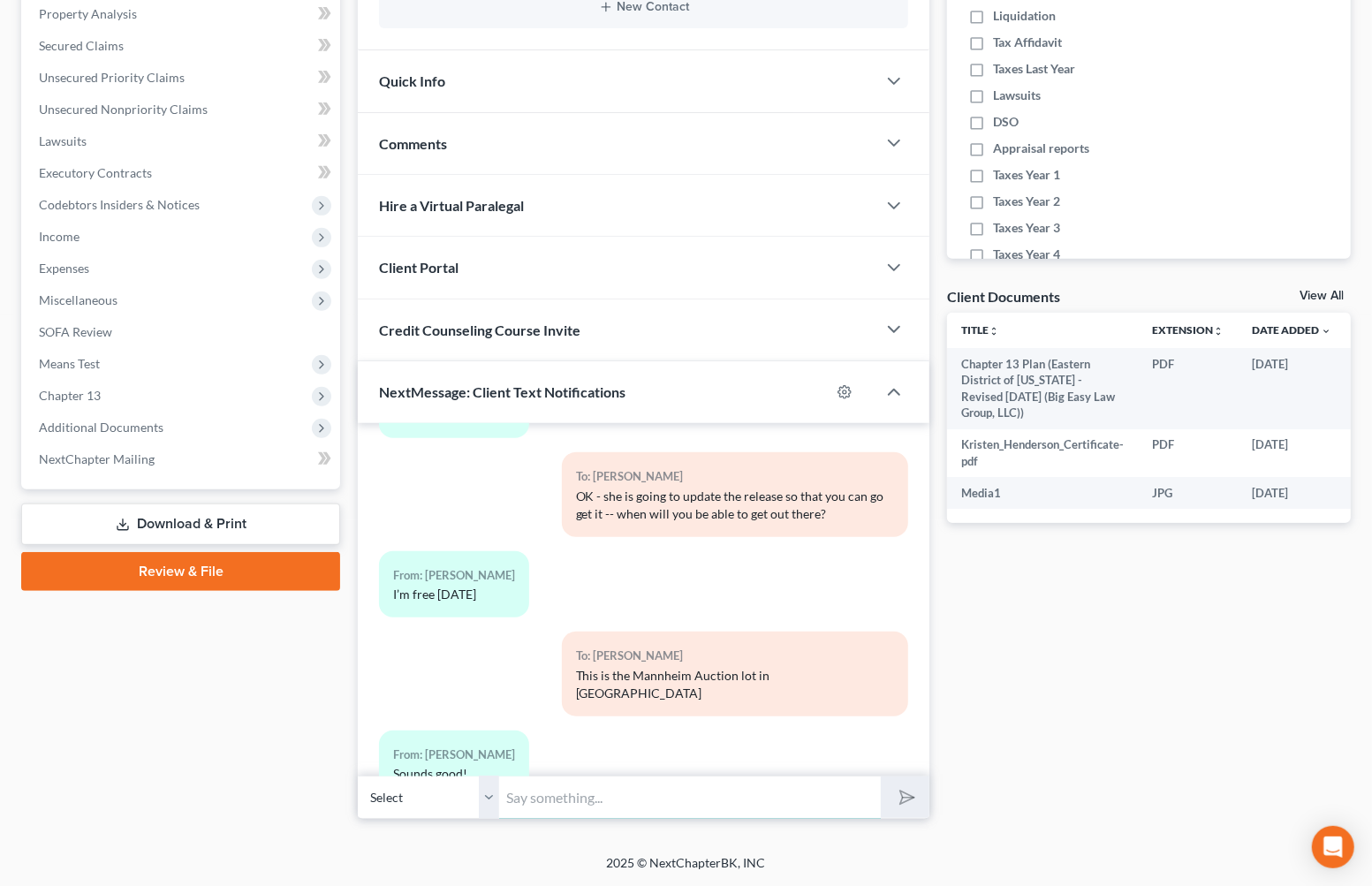
scroll to position [3842, 0]
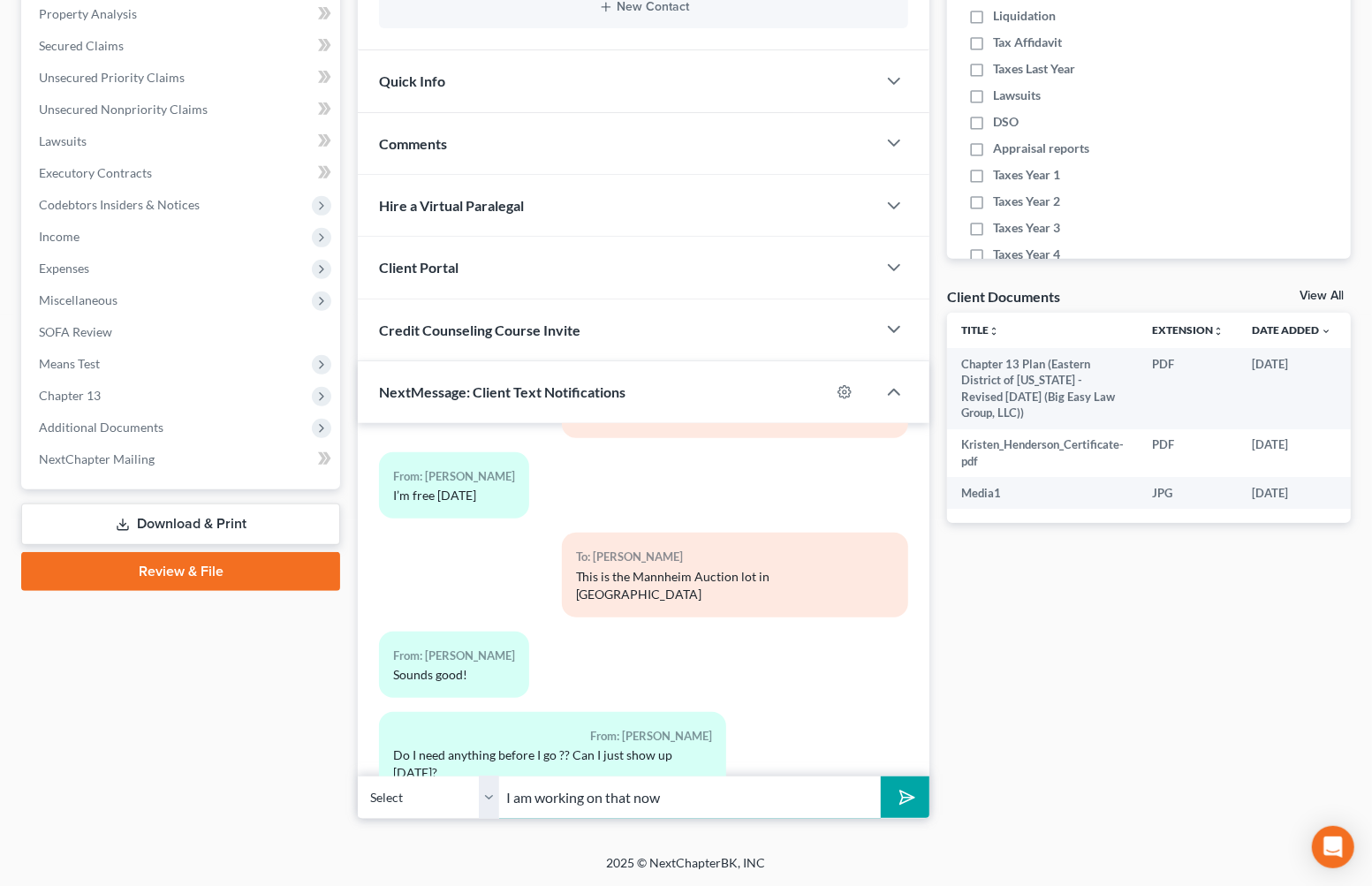
type input "I am working on that now"
click at [881, 776] on button "submit" at bounding box center [905, 797] width 49 height 42
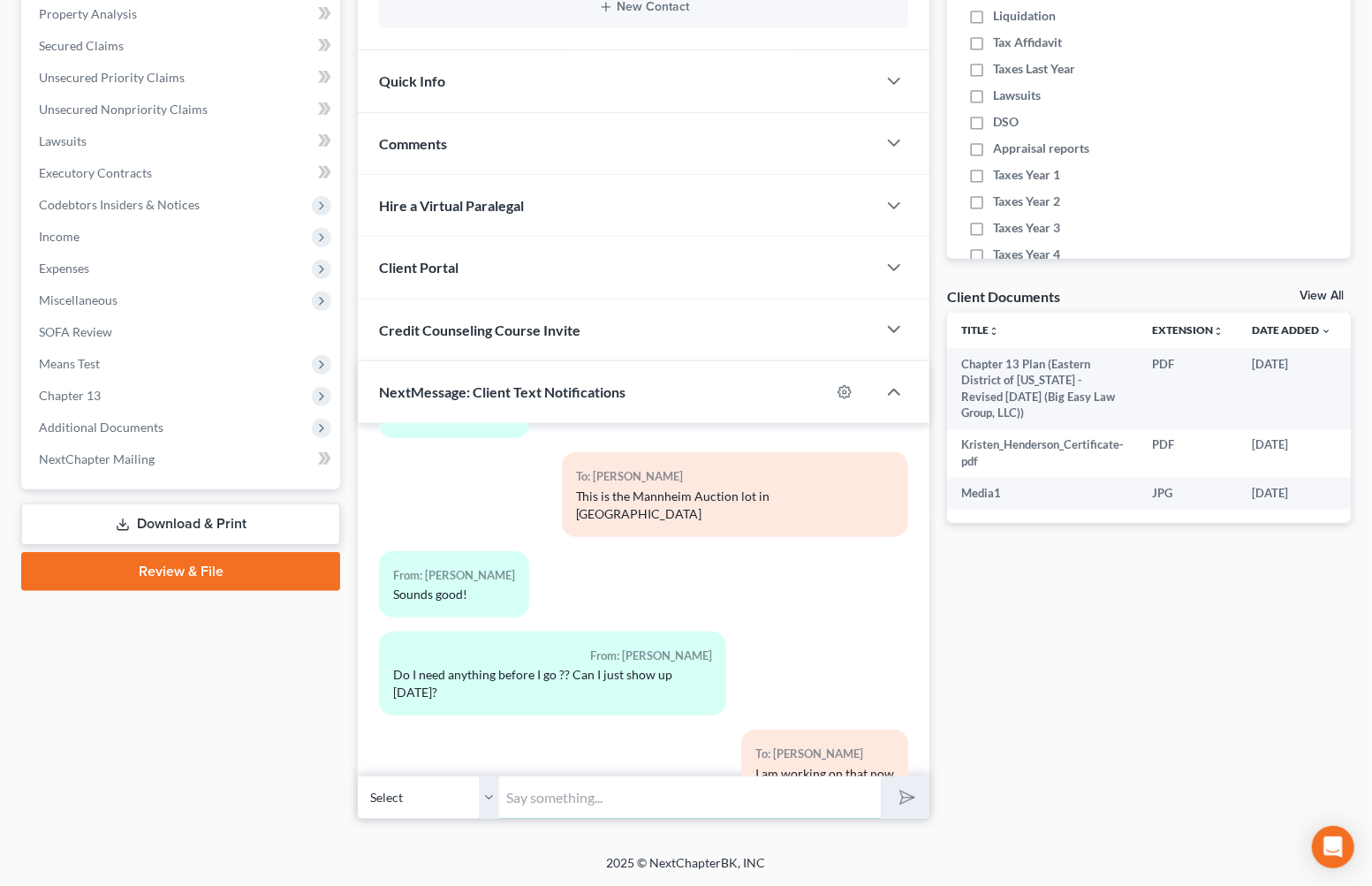
scroll to position [4003, 0]
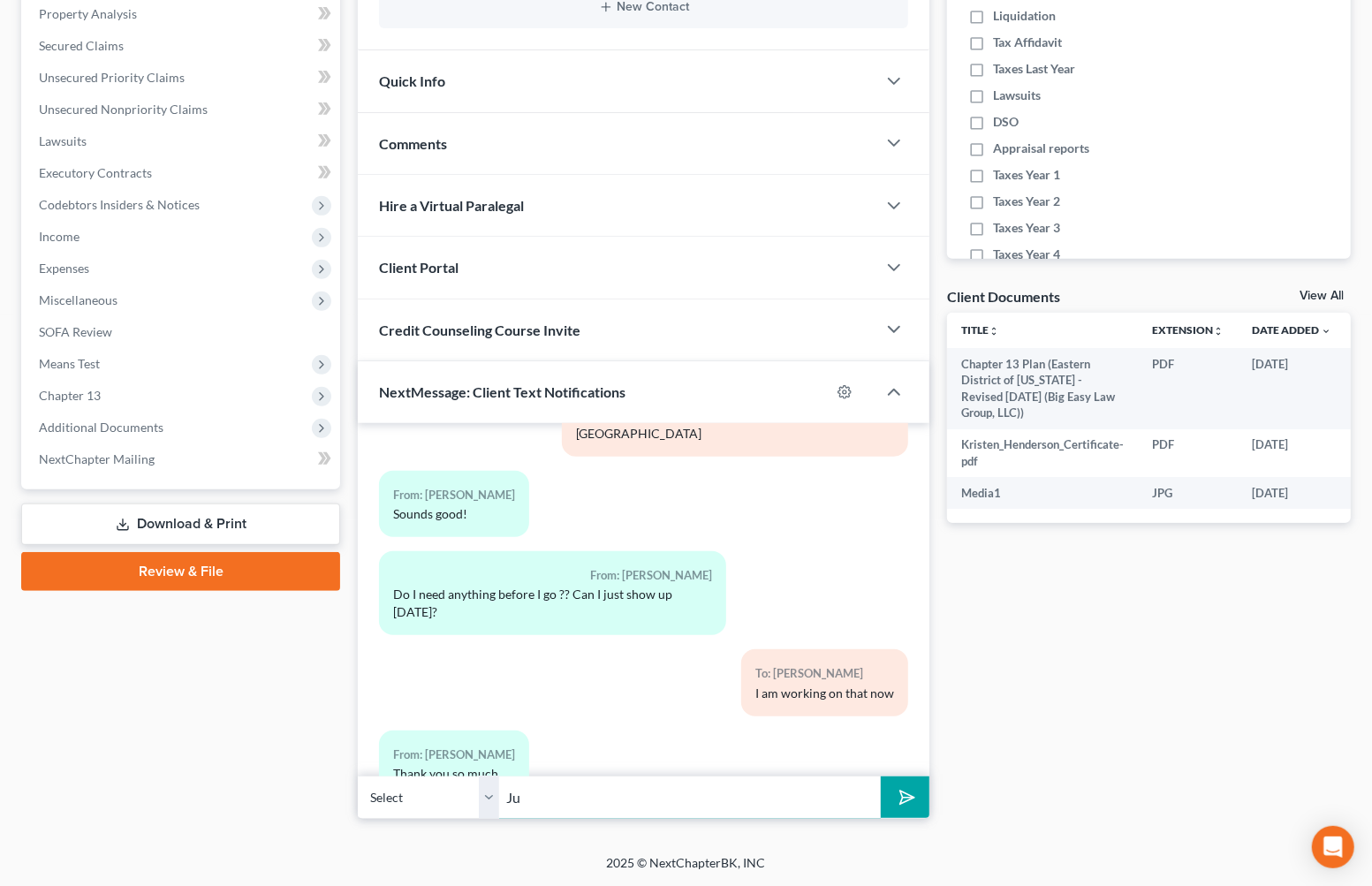
type input "J"
type input "T"
type input "Ive been put on hold - they said they need 24 hrs to confirm the change in the …"
click at [881, 776] on button "submit" at bounding box center [905, 797] width 49 height 42
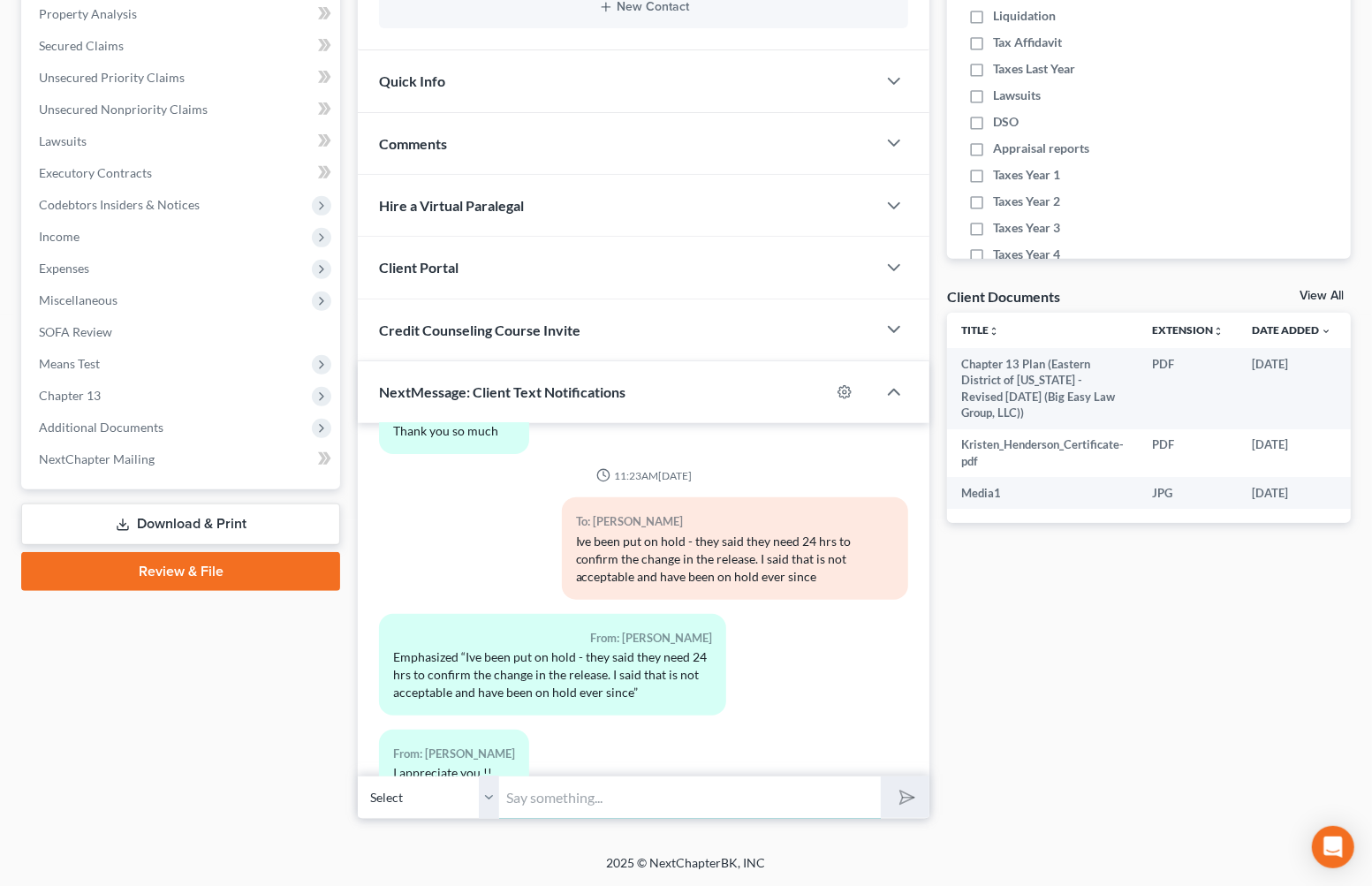
scroll to position [4506, 0]
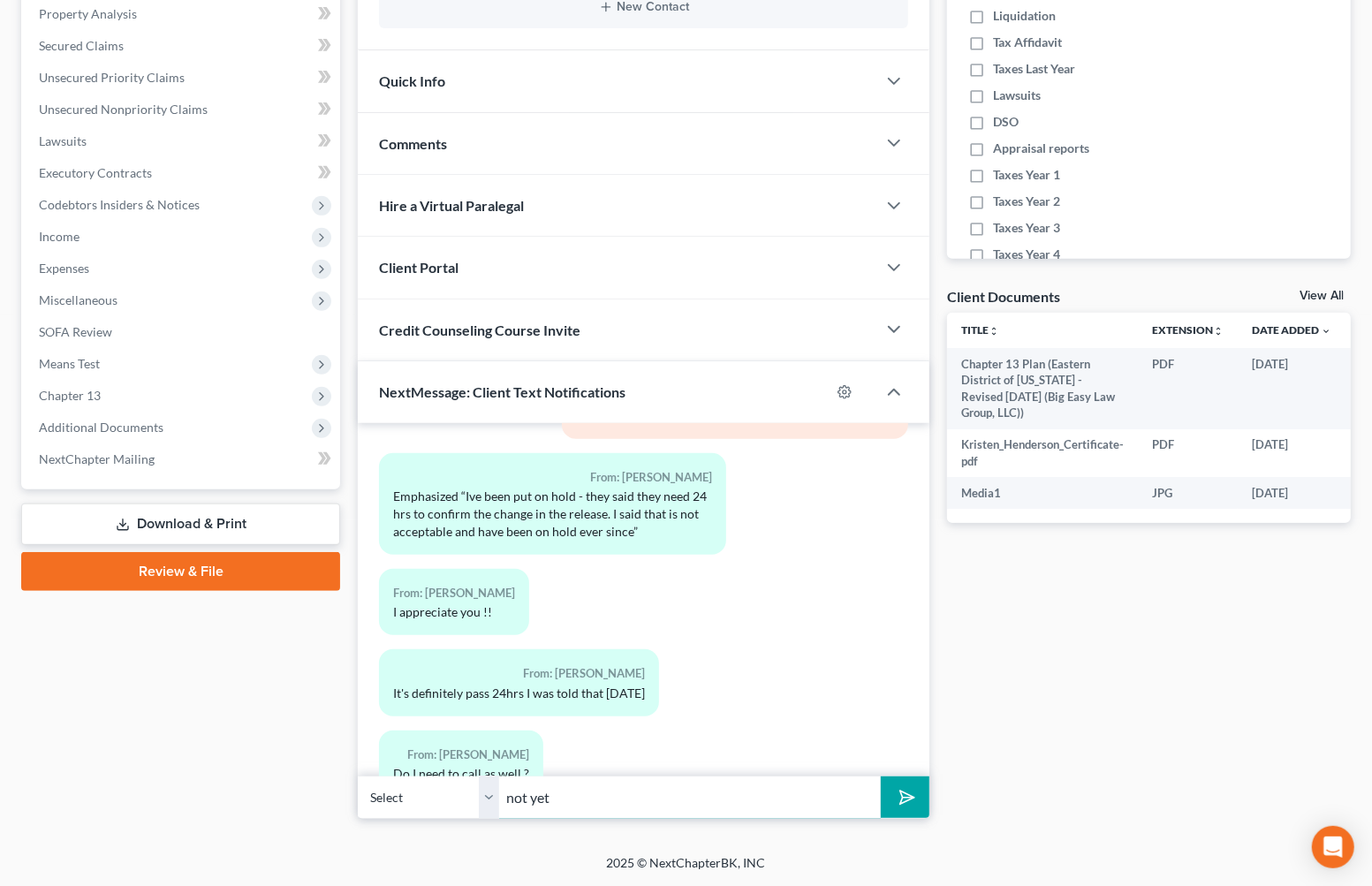
type input "not yet"
click at [881, 776] on button "submit" at bounding box center [905, 797] width 49 height 42
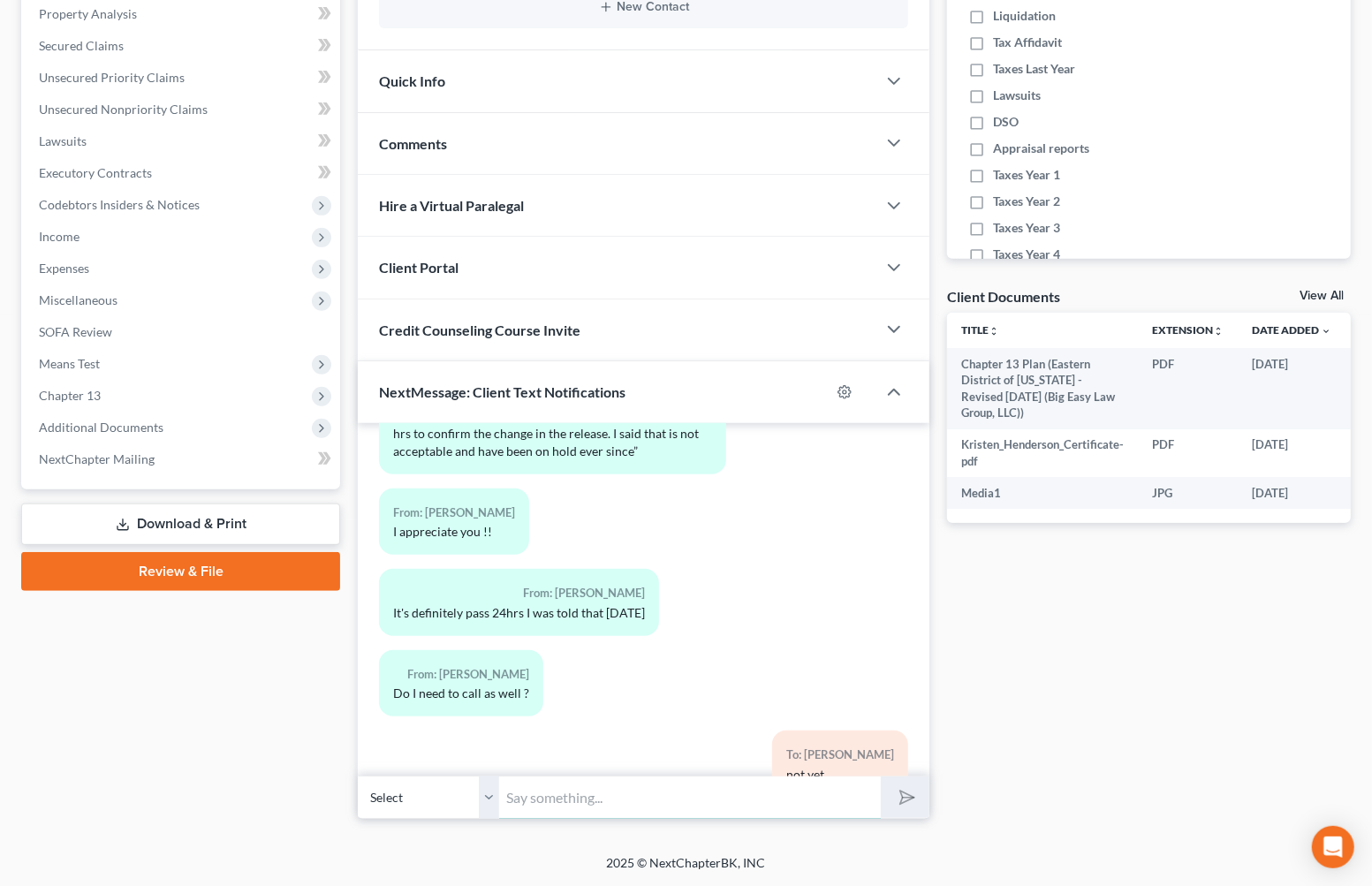
scroll to position [4669, 0]
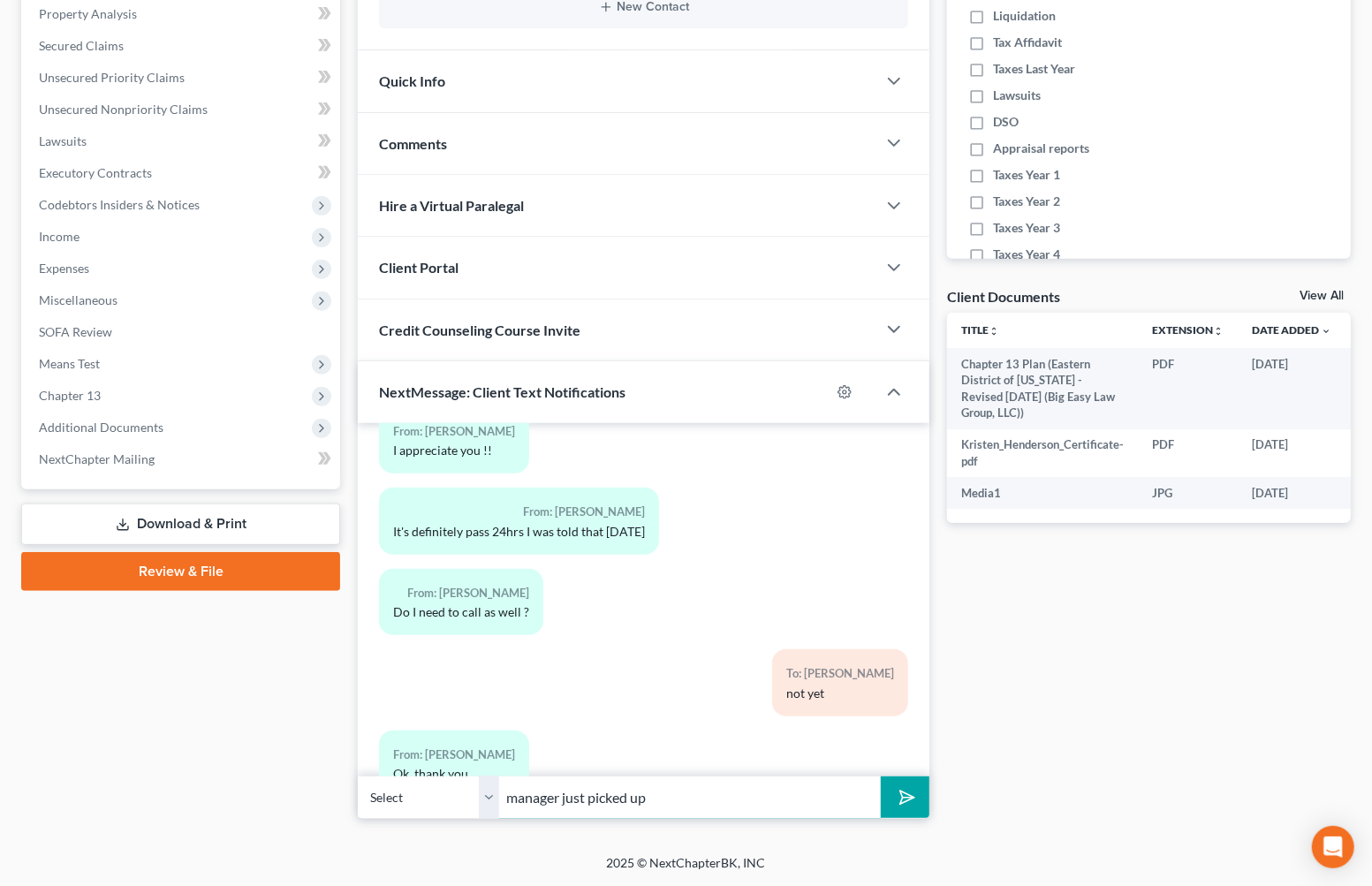
type input "manager just picked up"
click at [881, 776] on button "submit" at bounding box center [905, 797] width 49 height 42
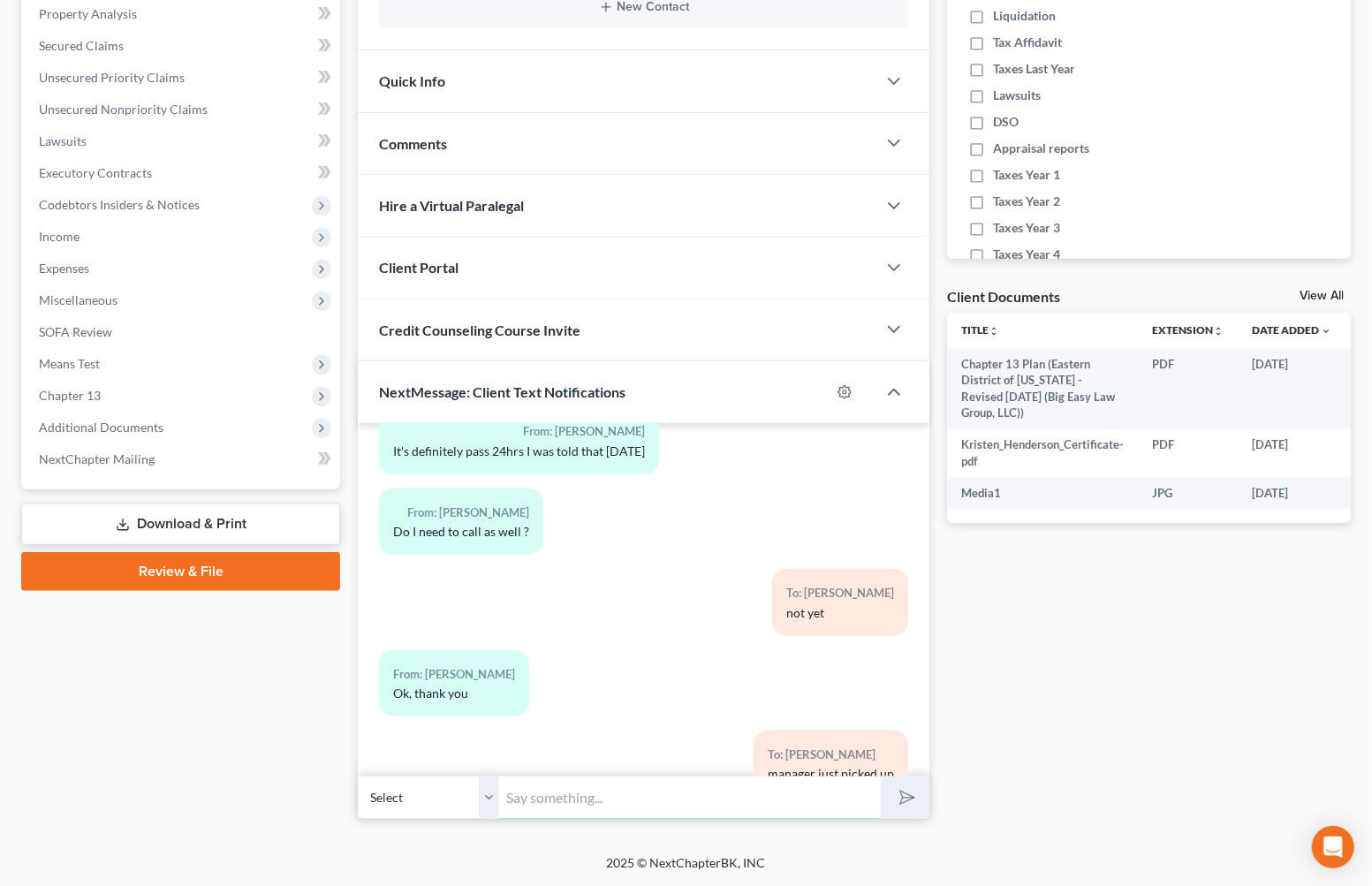
scroll to position [4829, 0]
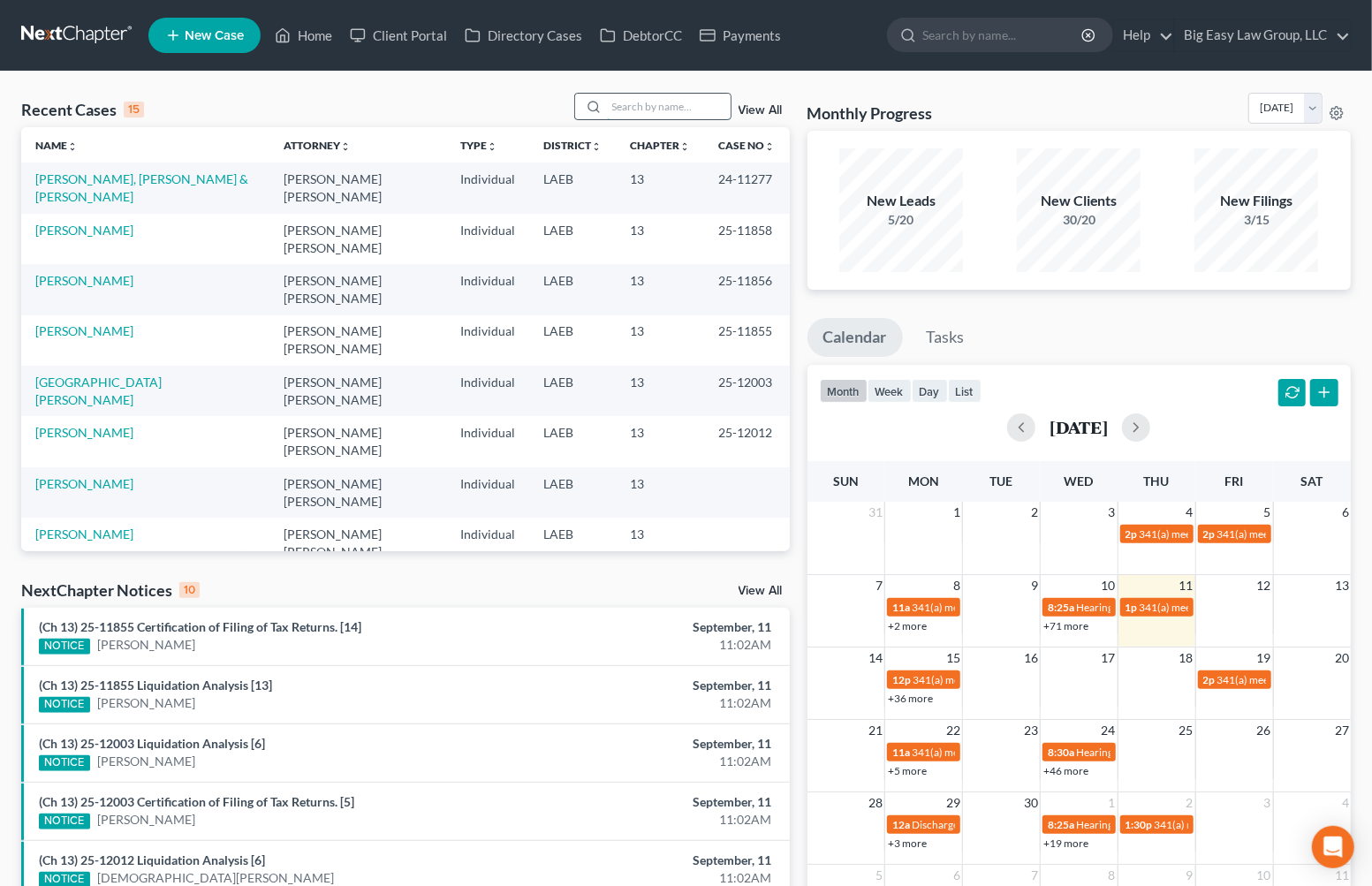
click at [637, 105] on input "search" at bounding box center [668, 106] width 124 height 26
type input "[PERSON_NAME]"
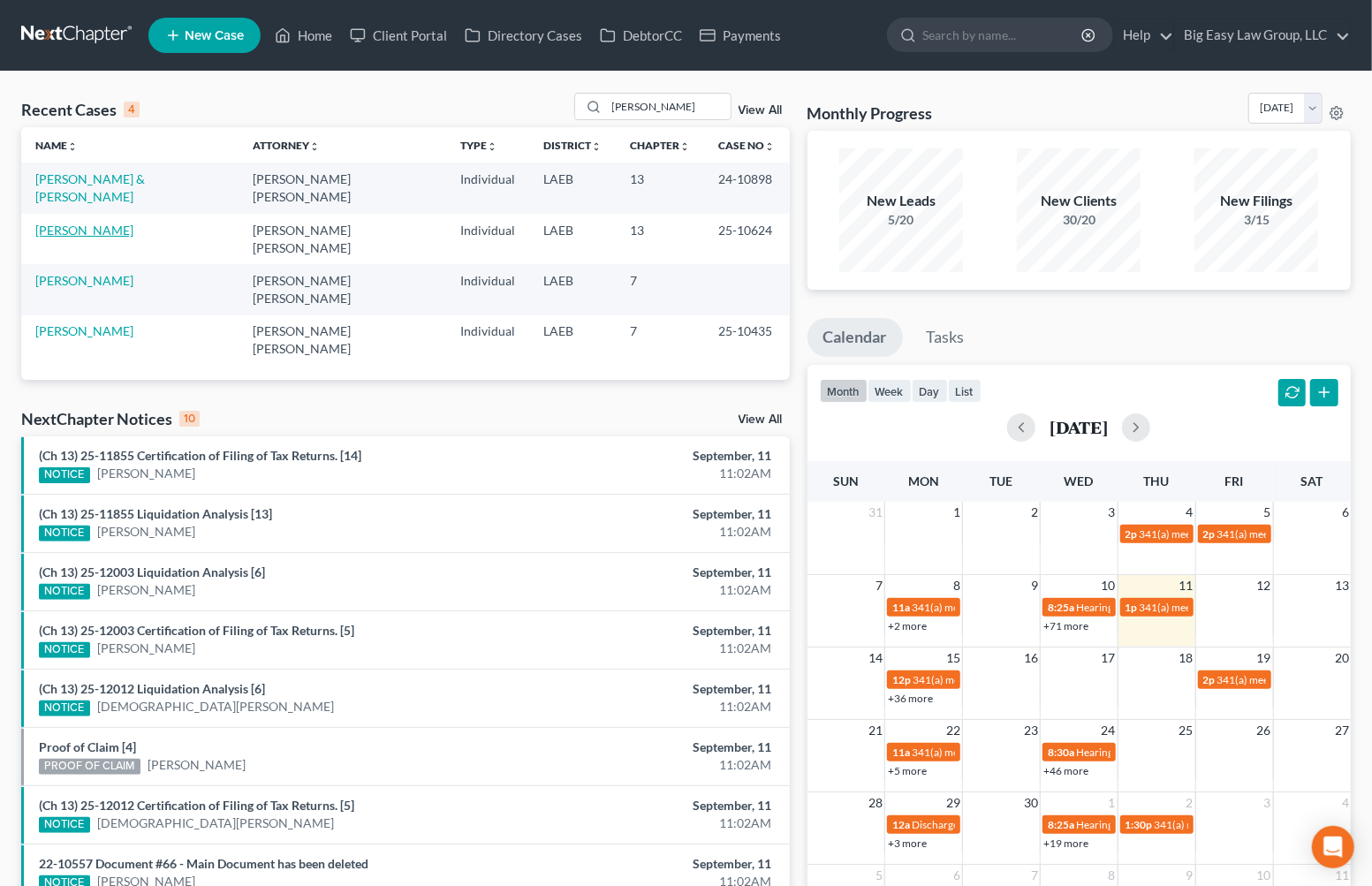
click at [96, 223] on link "[PERSON_NAME]" at bounding box center [84, 230] width 98 height 15
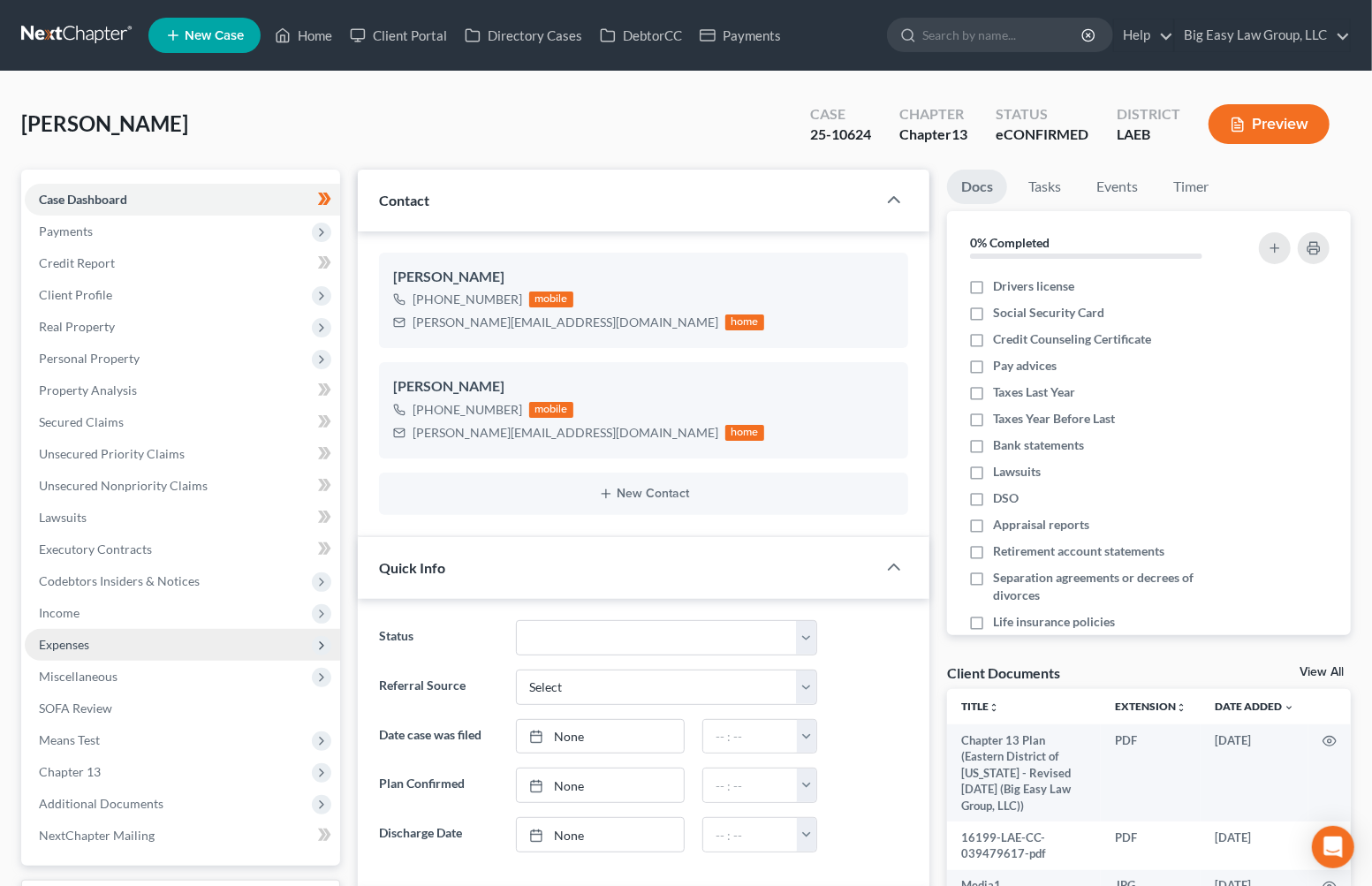
scroll to position [4011, 0]
click at [258, 798] on span "Additional Documents" at bounding box center [182, 804] width 315 height 32
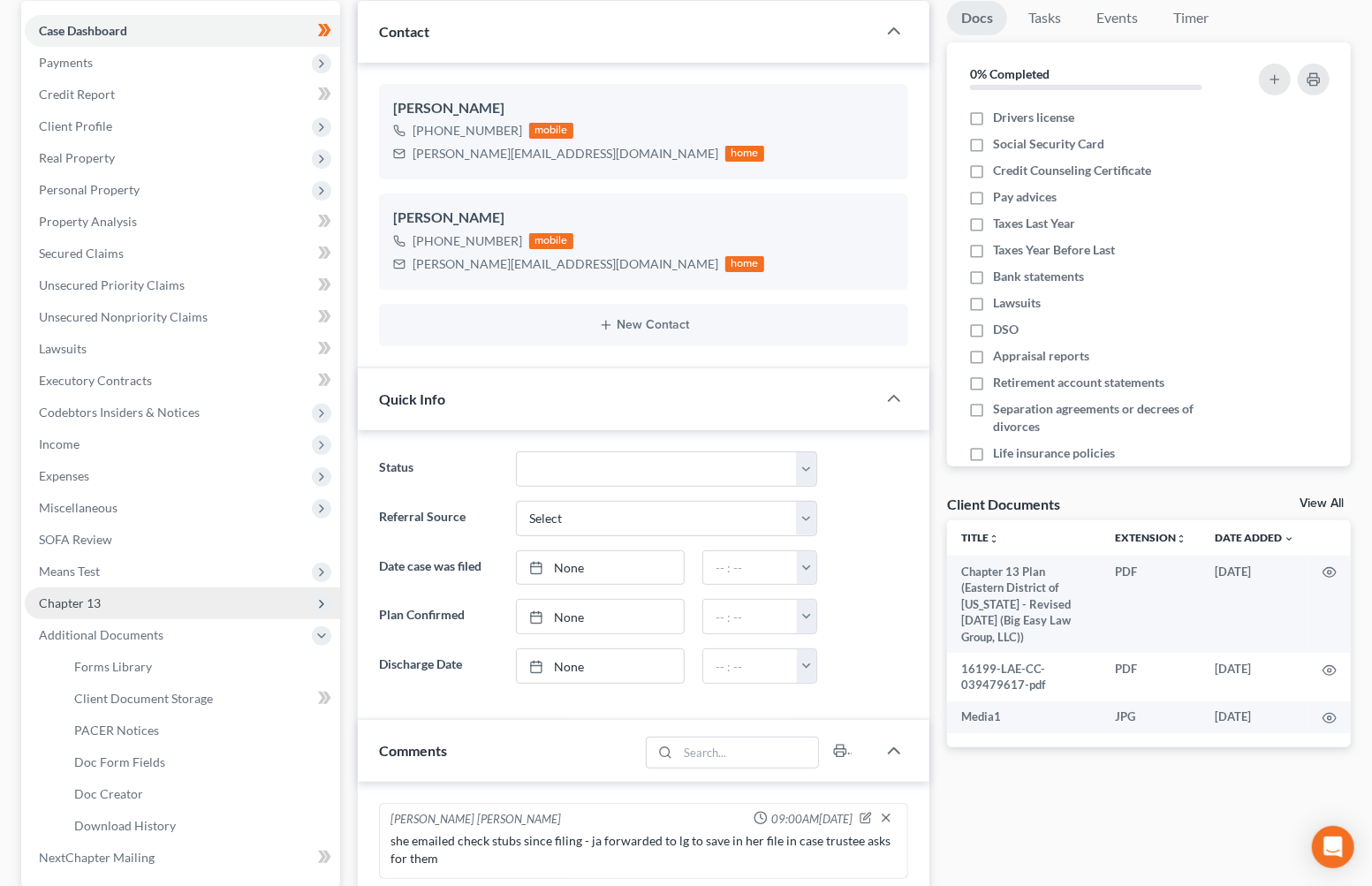
scroll to position [170, 0]
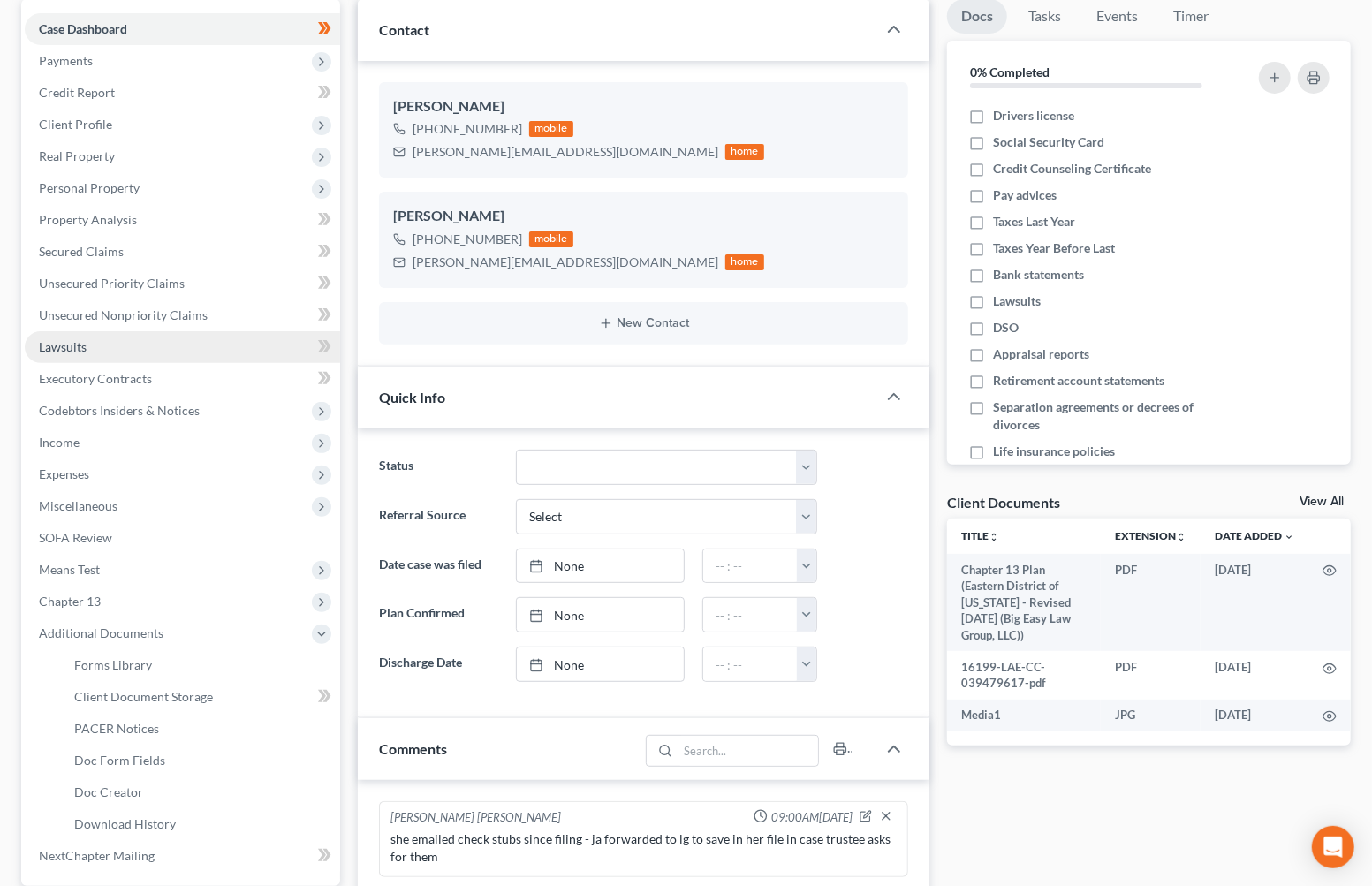
click at [190, 334] on link "Lawsuits" at bounding box center [182, 347] width 315 height 32
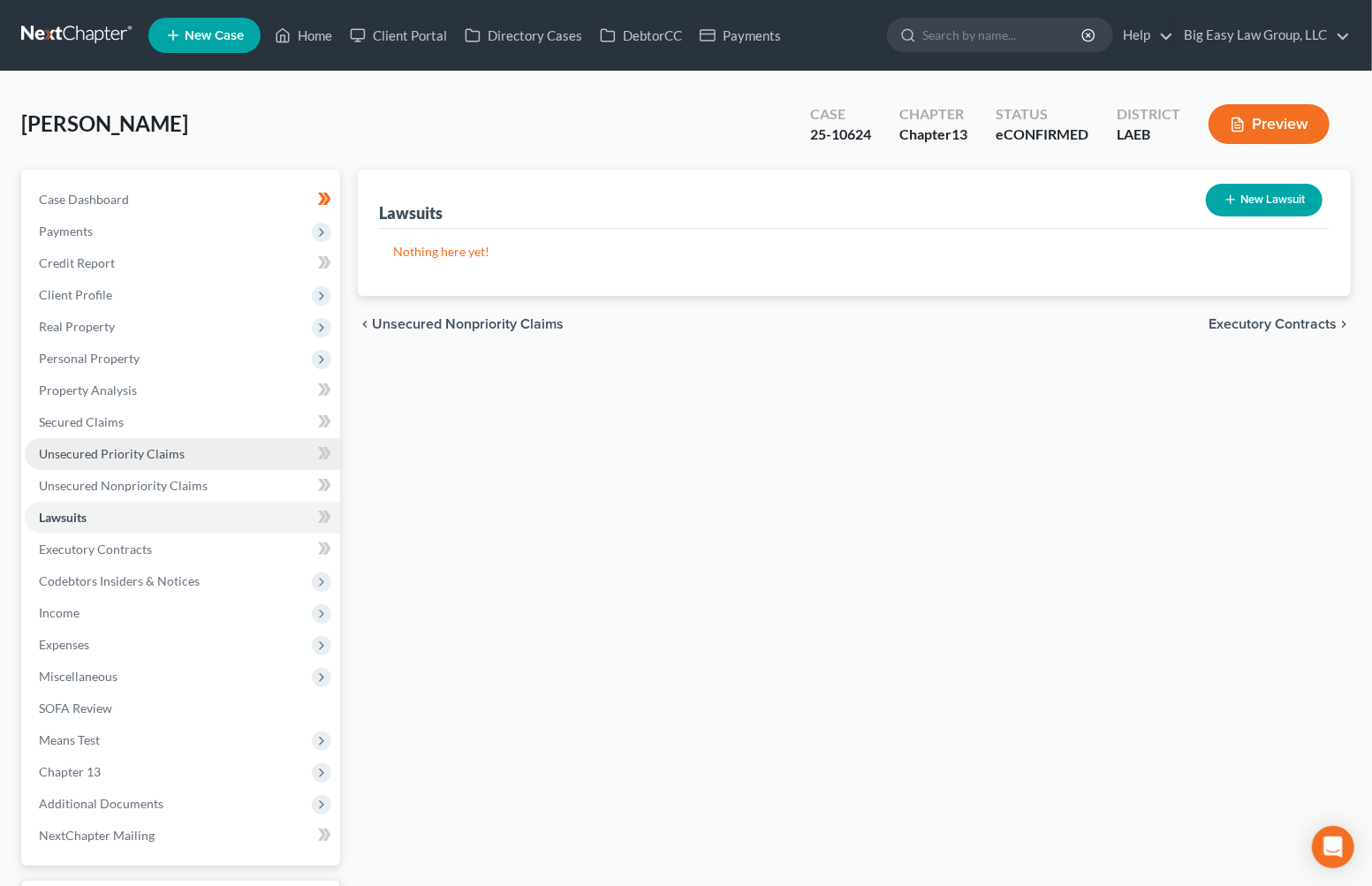
click at [193, 465] on link "Unsecured Priority Claims" at bounding box center [182, 454] width 315 height 32
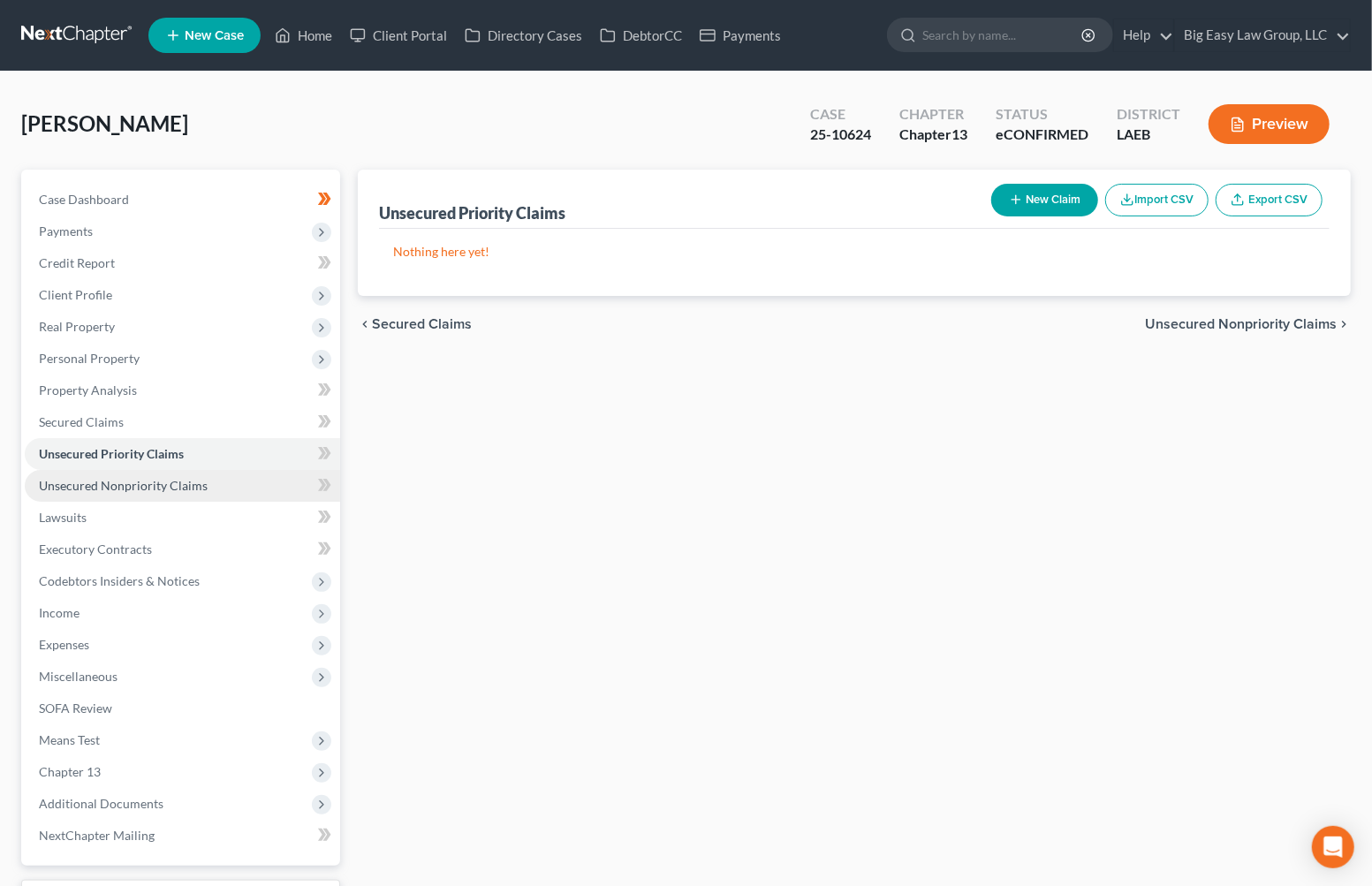
click at [222, 482] on link "Unsecured Nonpriority Claims" at bounding box center [182, 486] width 315 height 32
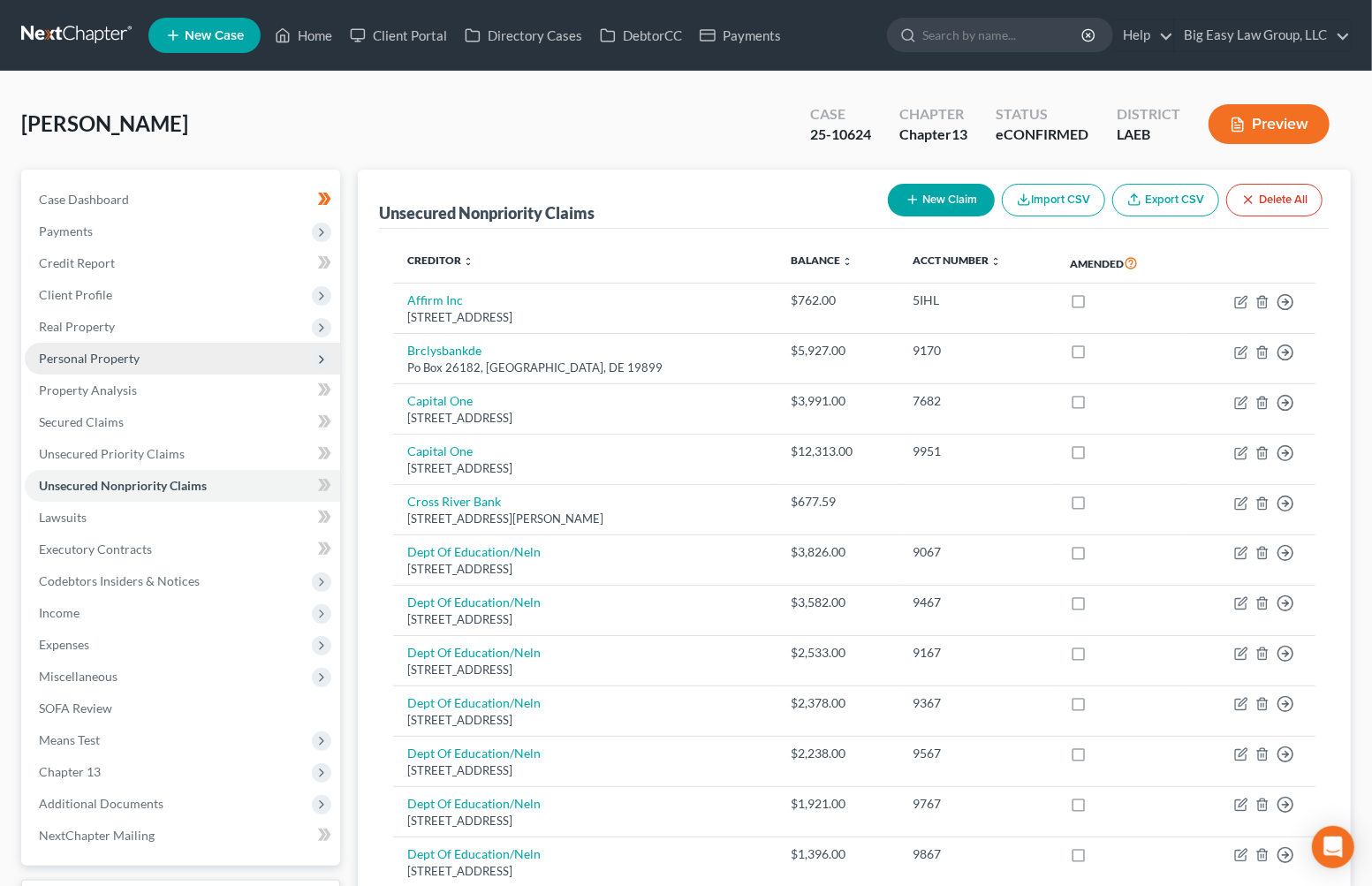
click at [184, 358] on span "Personal Property" at bounding box center [182, 359] width 315 height 32
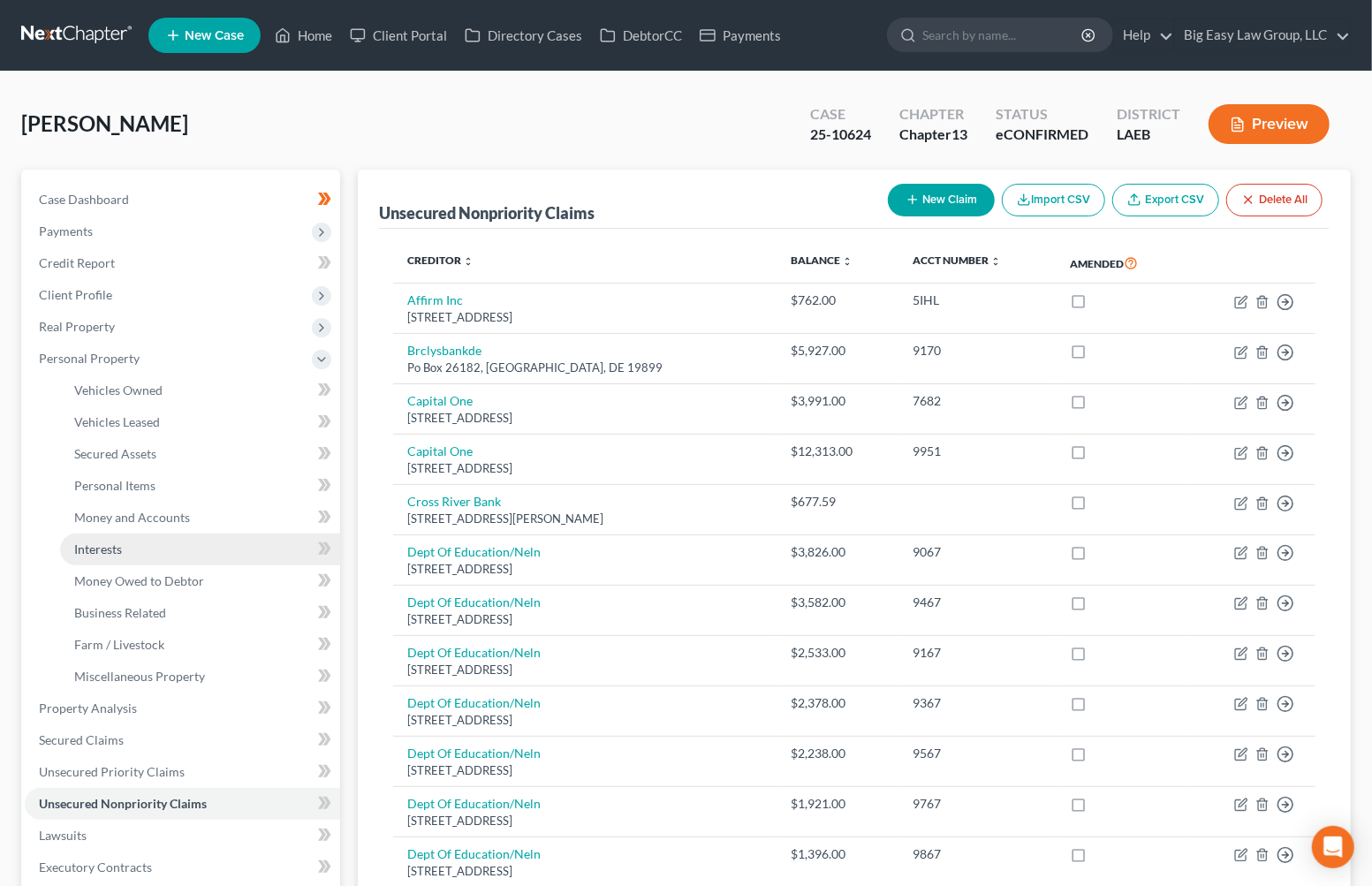
click at [222, 541] on link "Interests" at bounding box center [200, 549] width 281 height 32
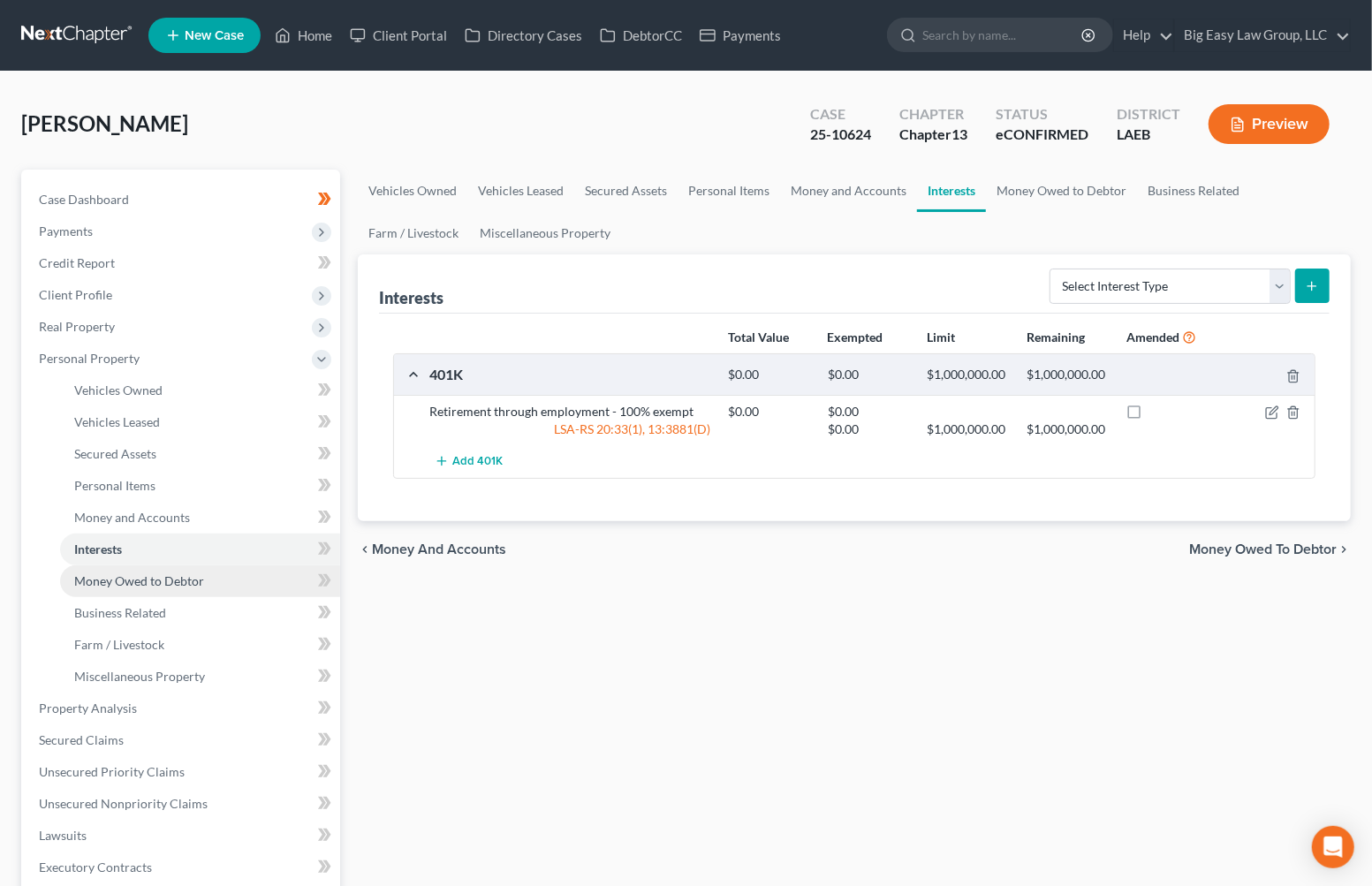
click at [199, 573] on span "Money Owed to Debtor" at bounding box center [139, 580] width 130 height 15
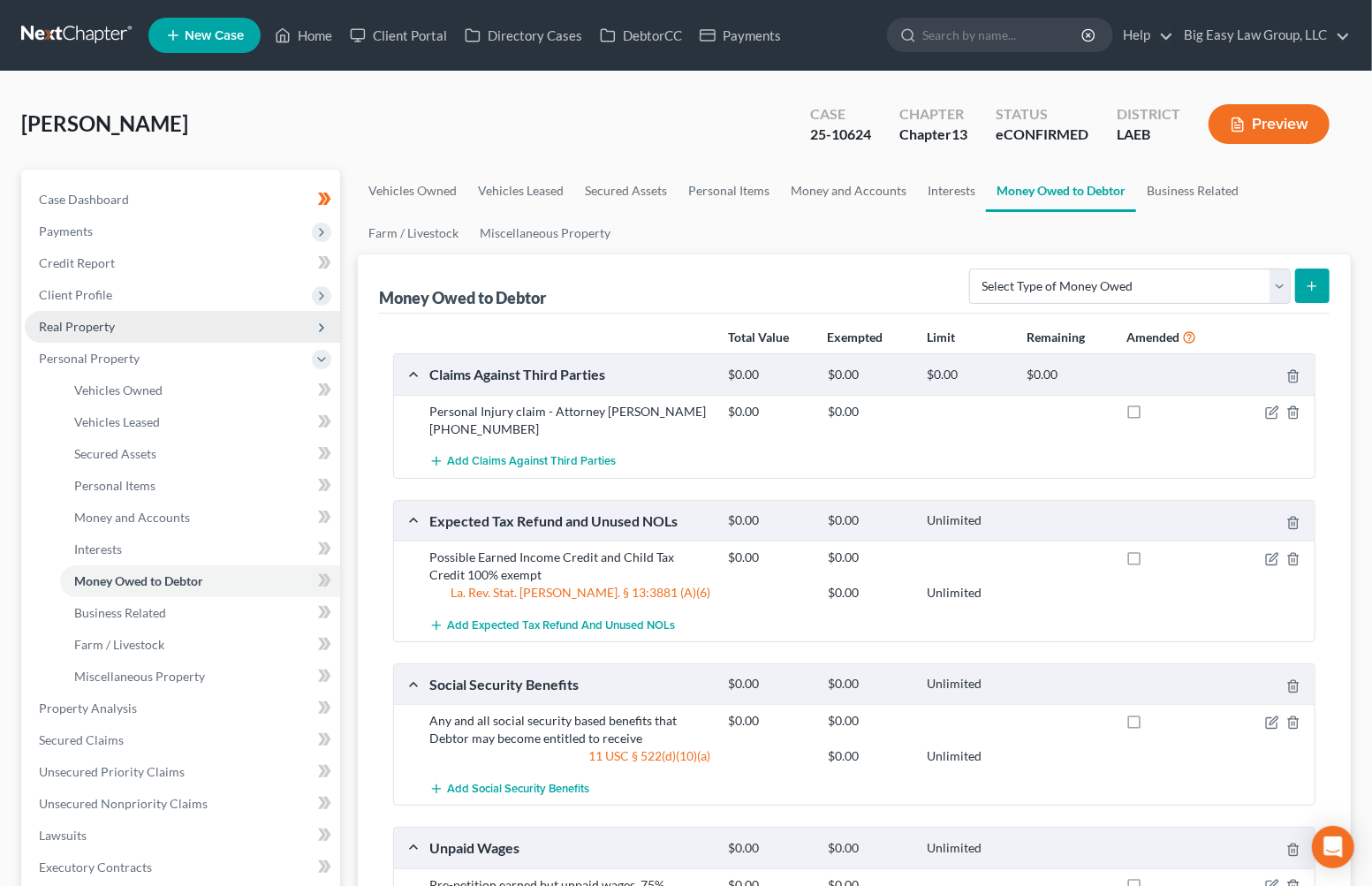
click at [124, 325] on span "Real Property" at bounding box center [182, 327] width 315 height 32
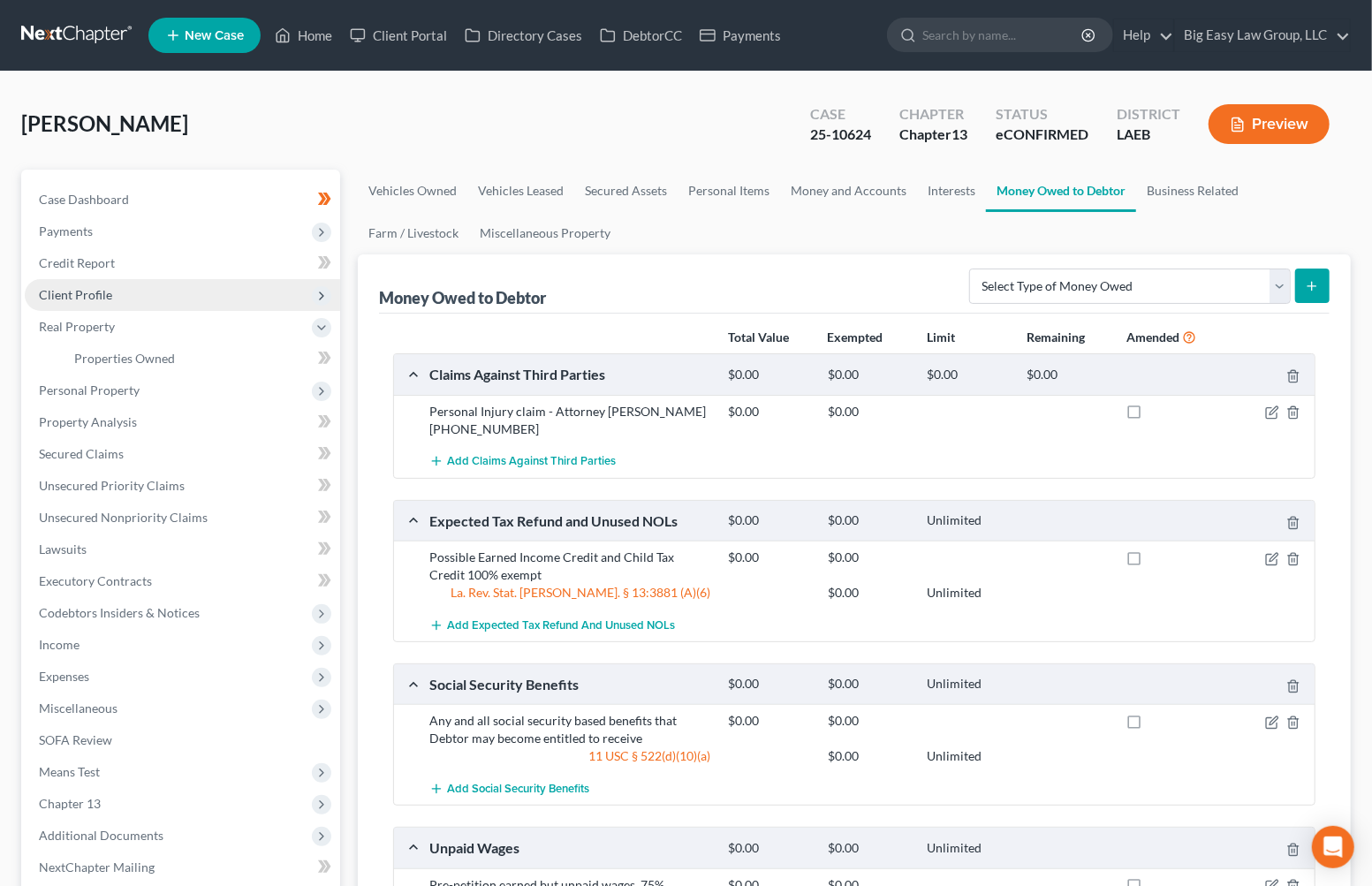
click at [125, 288] on span "Client Profile" at bounding box center [182, 295] width 315 height 32
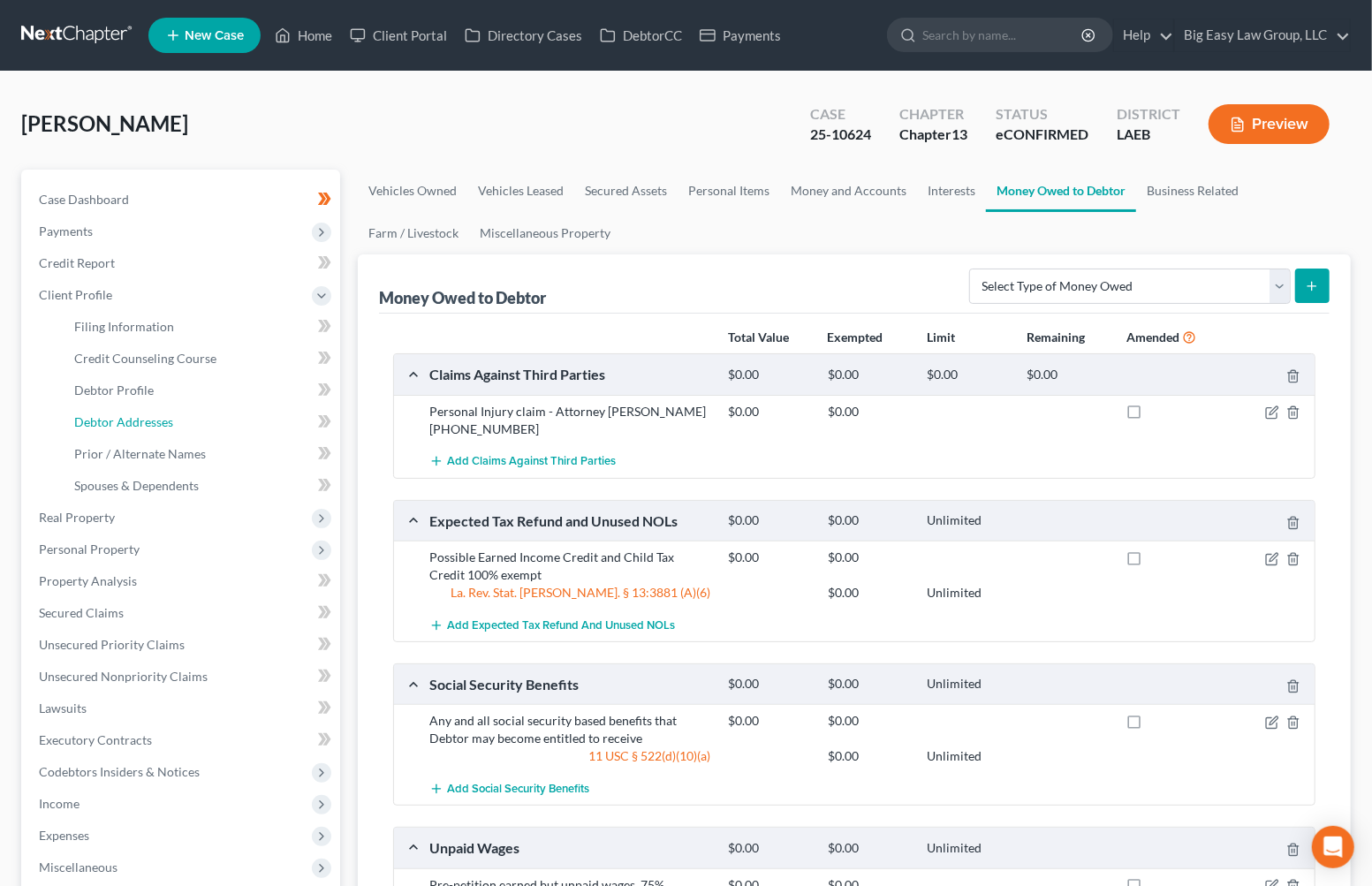
drag, startPoint x: 170, startPoint y: 425, endPoint x: 354, endPoint y: 385, distance: 188.3
click at [168, 424] on span "Debtor Addresses" at bounding box center [124, 421] width 99 height 15
